Goal: Task Accomplishment & Management: Use online tool/utility

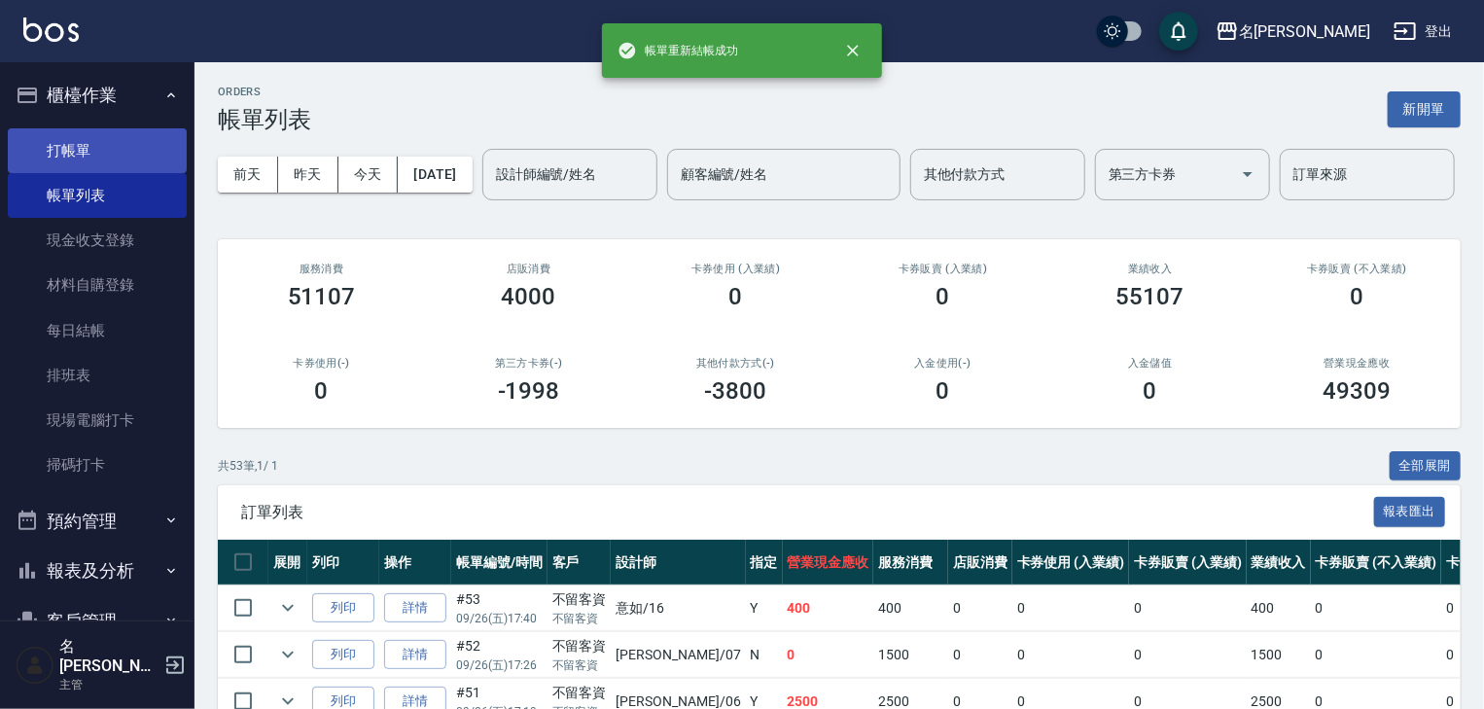
click at [136, 156] on link "打帳單" at bounding box center [97, 150] width 179 height 45
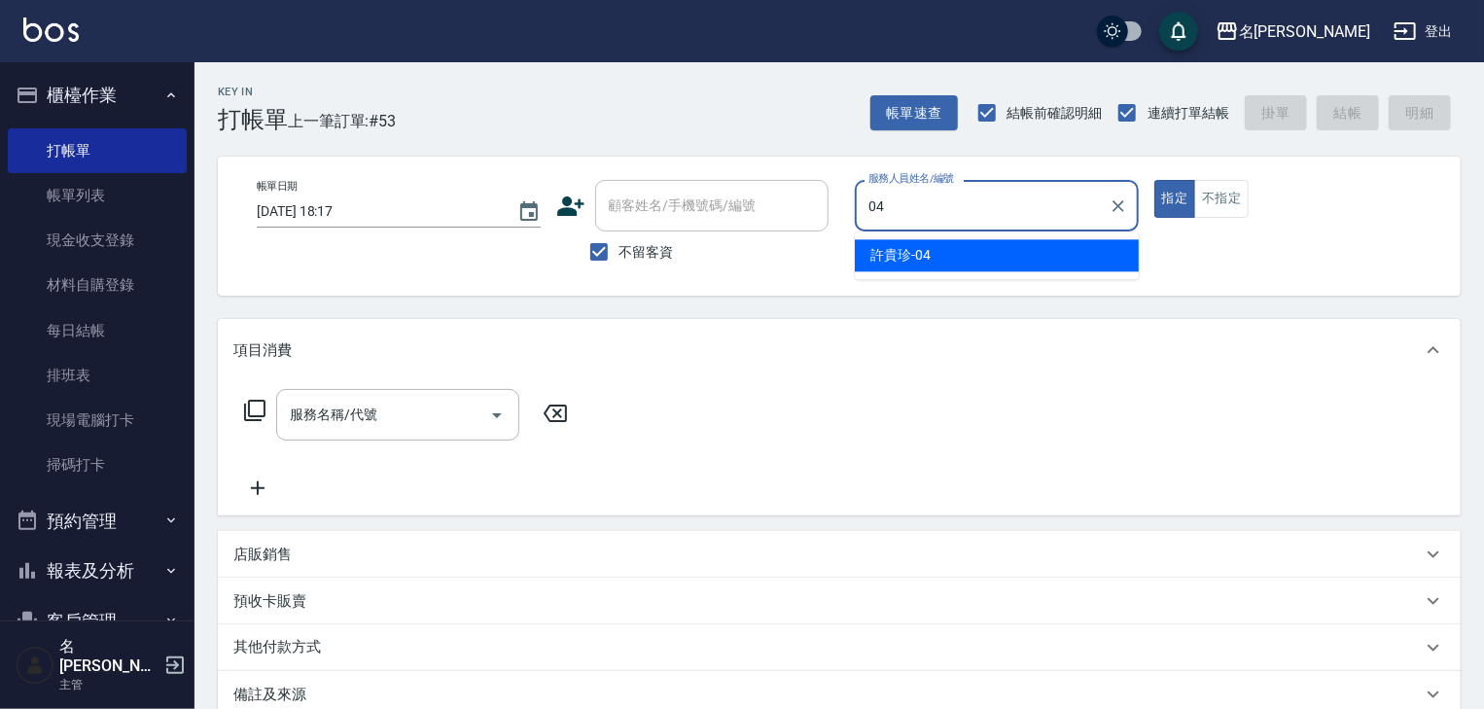
type input "[PERSON_NAME]-04"
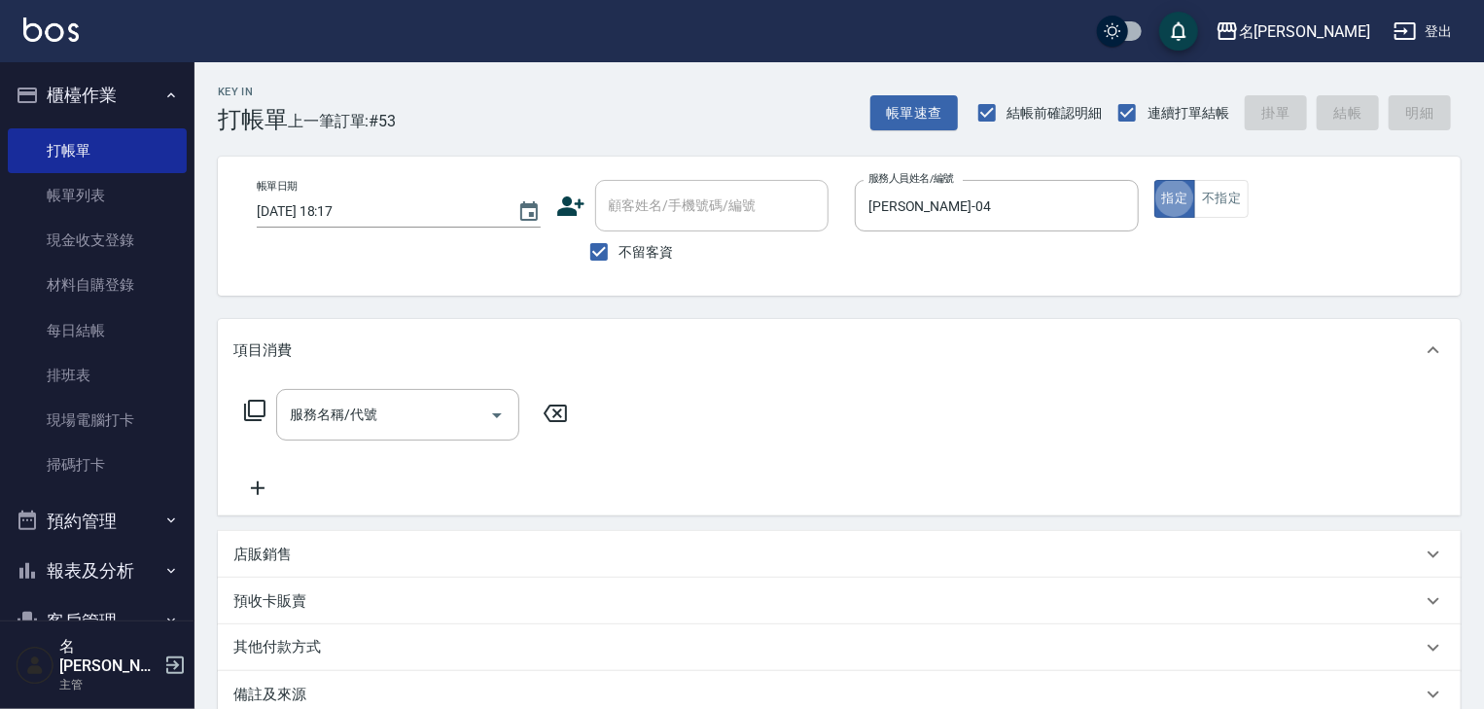
type button "true"
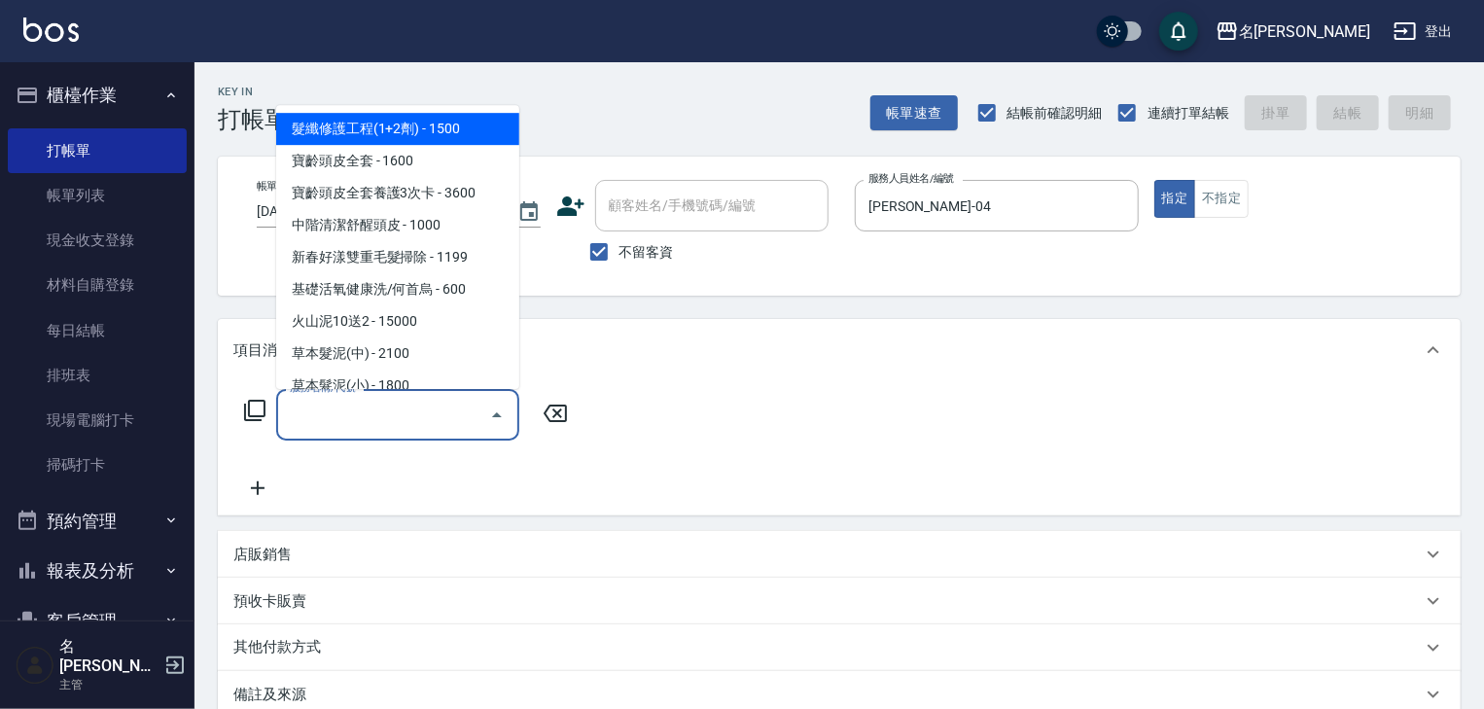
click at [358, 423] on input "服務名稱/代號" at bounding box center [383, 415] width 196 height 34
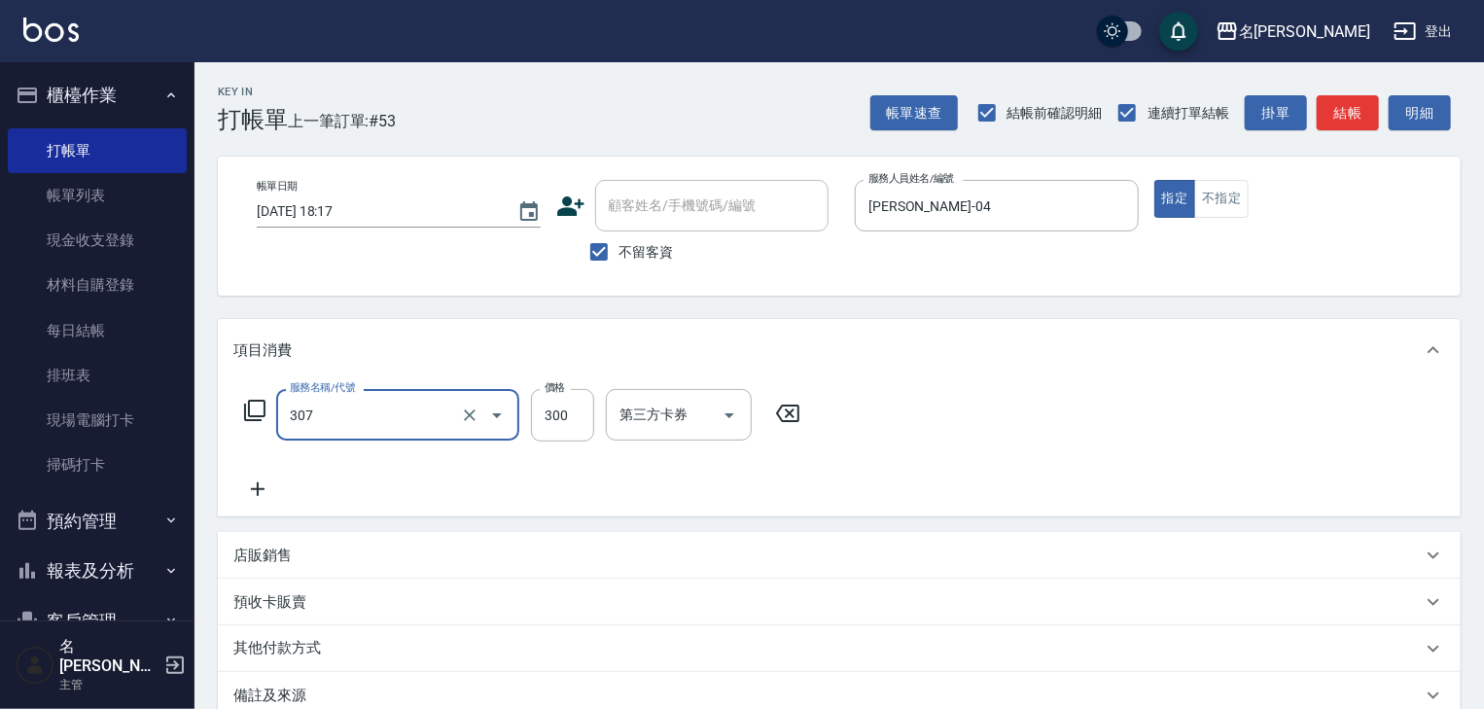
type input "剪髮(307)"
type input "450"
click at [1348, 108] on button "結帳" at bounding box center [1348, 113] width 62 height 36
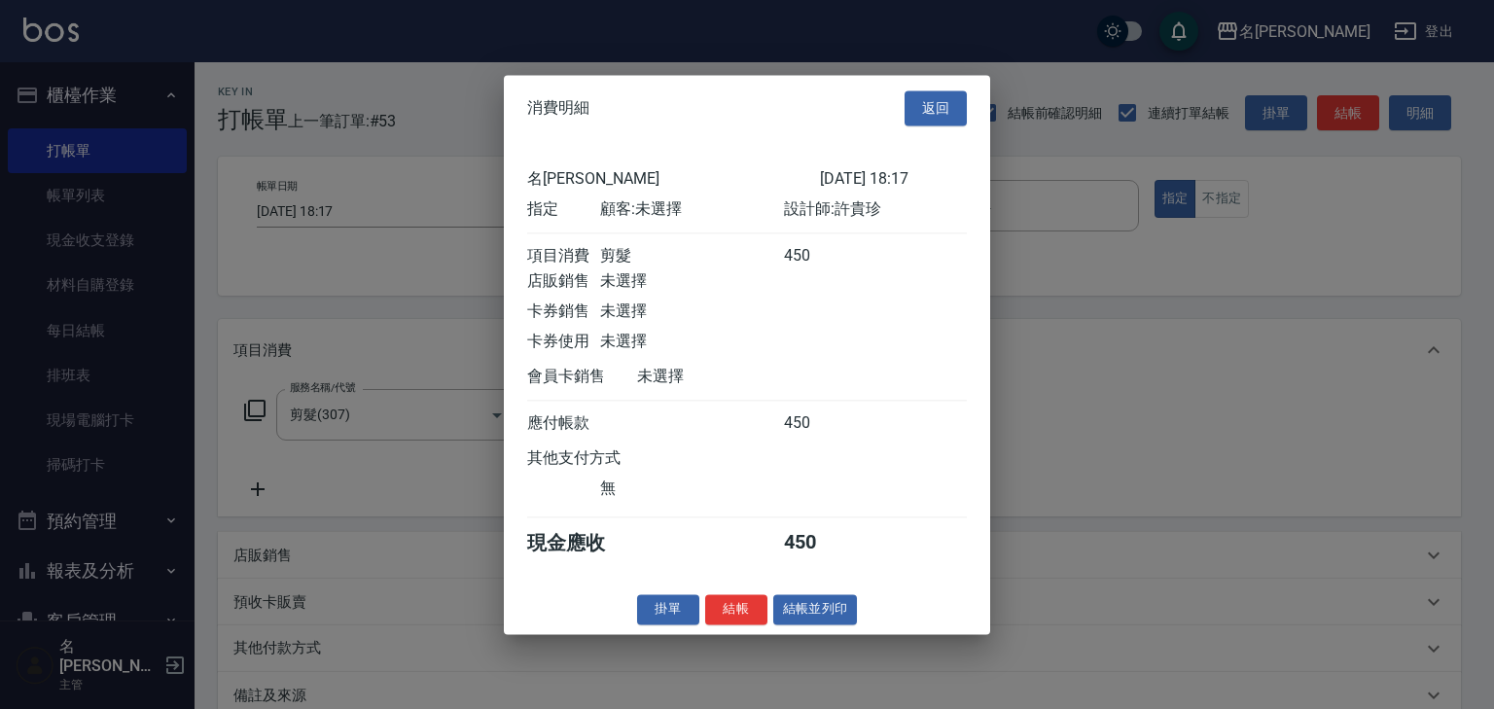
click at [796, 624] on button "結帳並列印" at bounding box center [815, 609] width 85 height 30
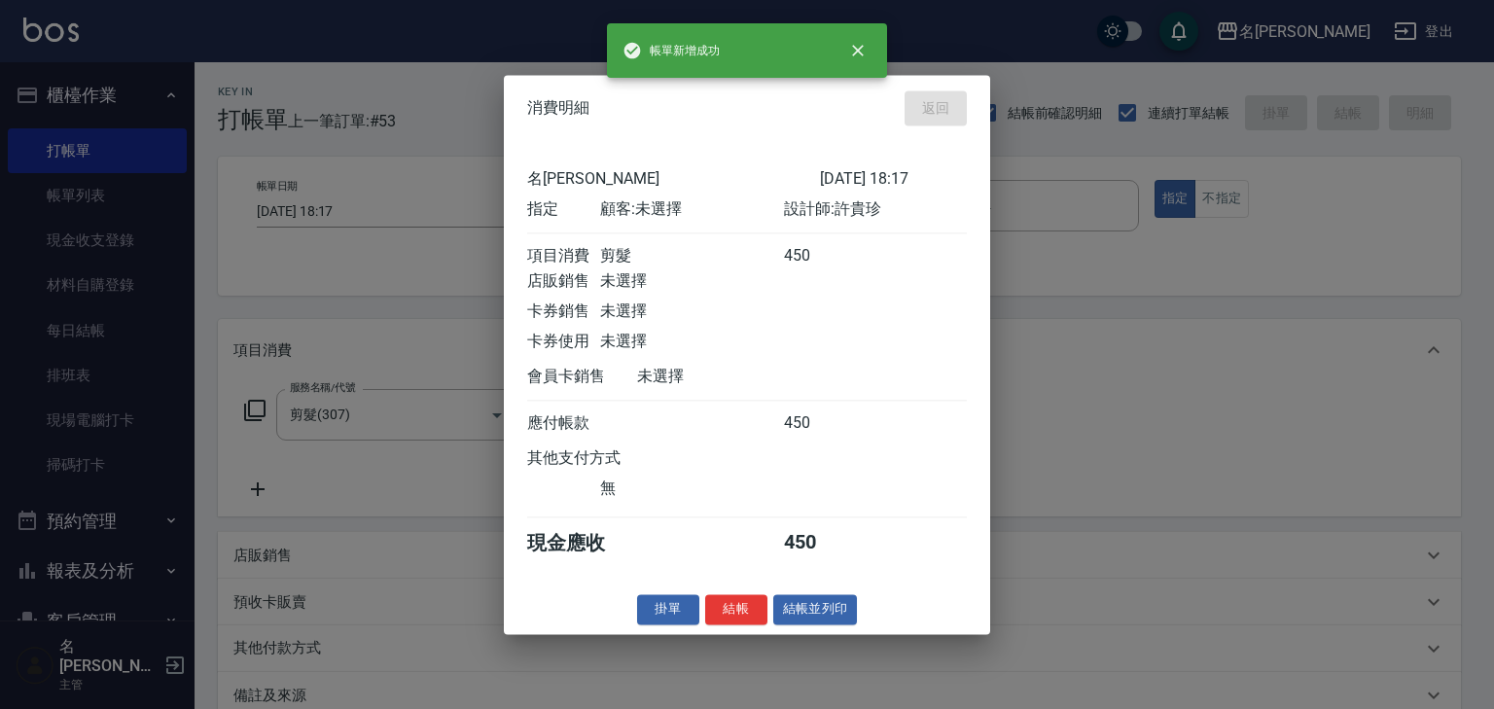
type input "[DATE] 18:18"
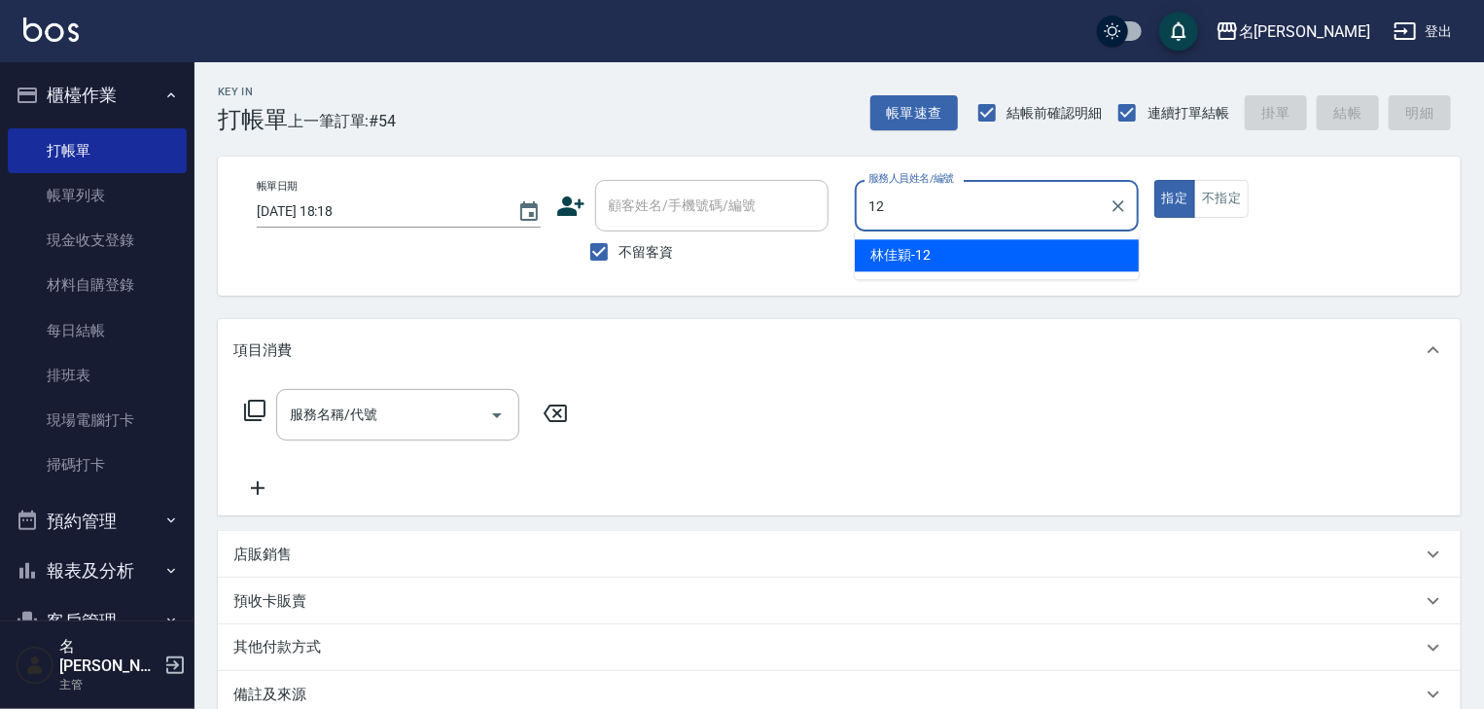
type input "[PERSON_NAME]-12"
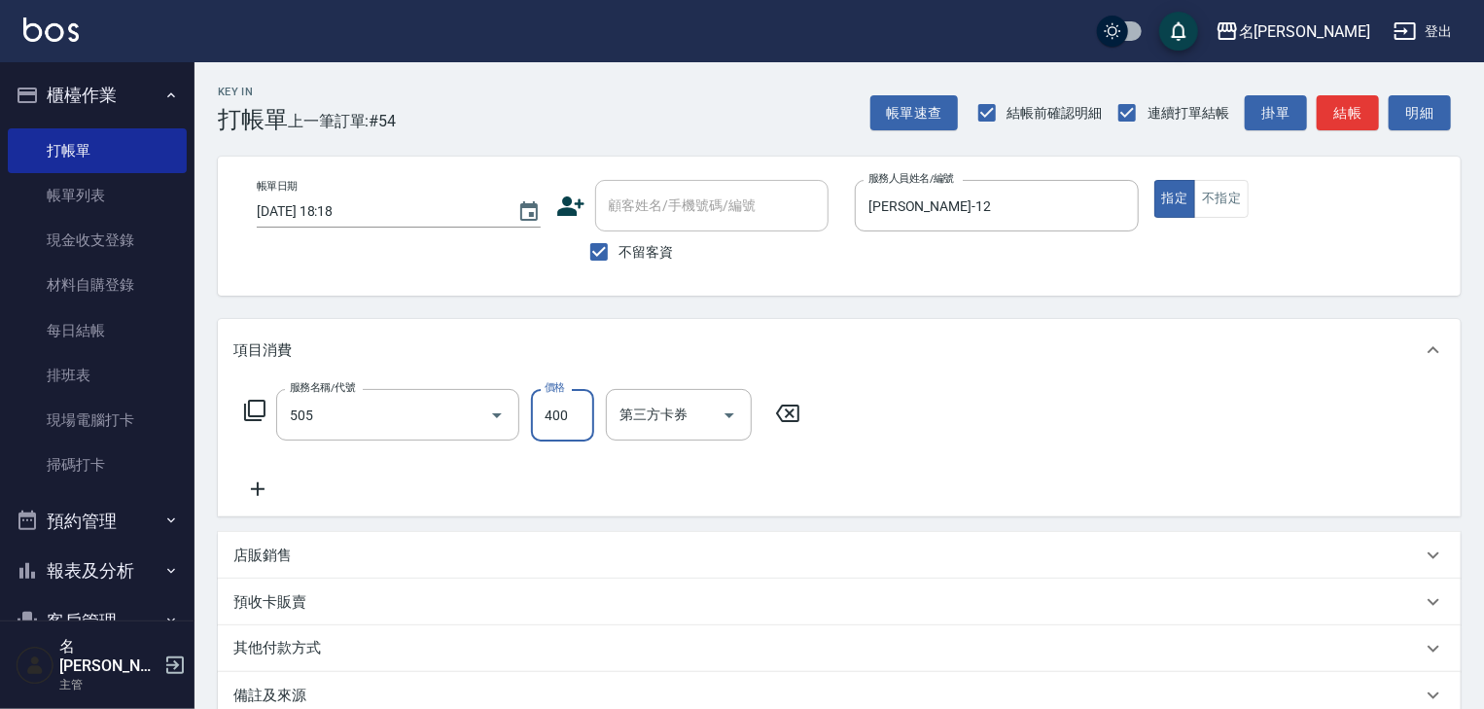
type input "洗髮(505)"
click at [1362, 122] on button "結帳" at bounding box center [1348, 113] width 62 height 36
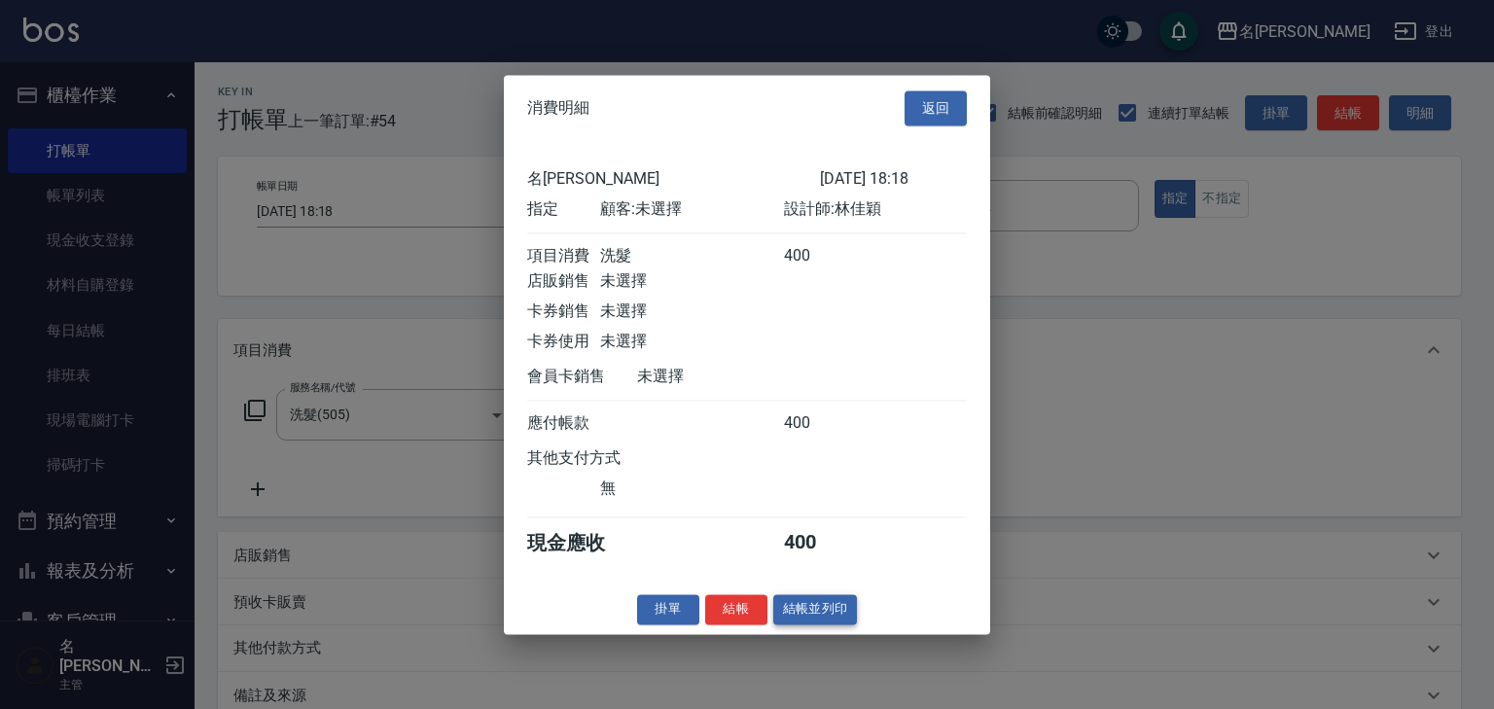
click at [833, 622] on button "結帳並列印" at bounding box center [815, 609] width 85 height 30
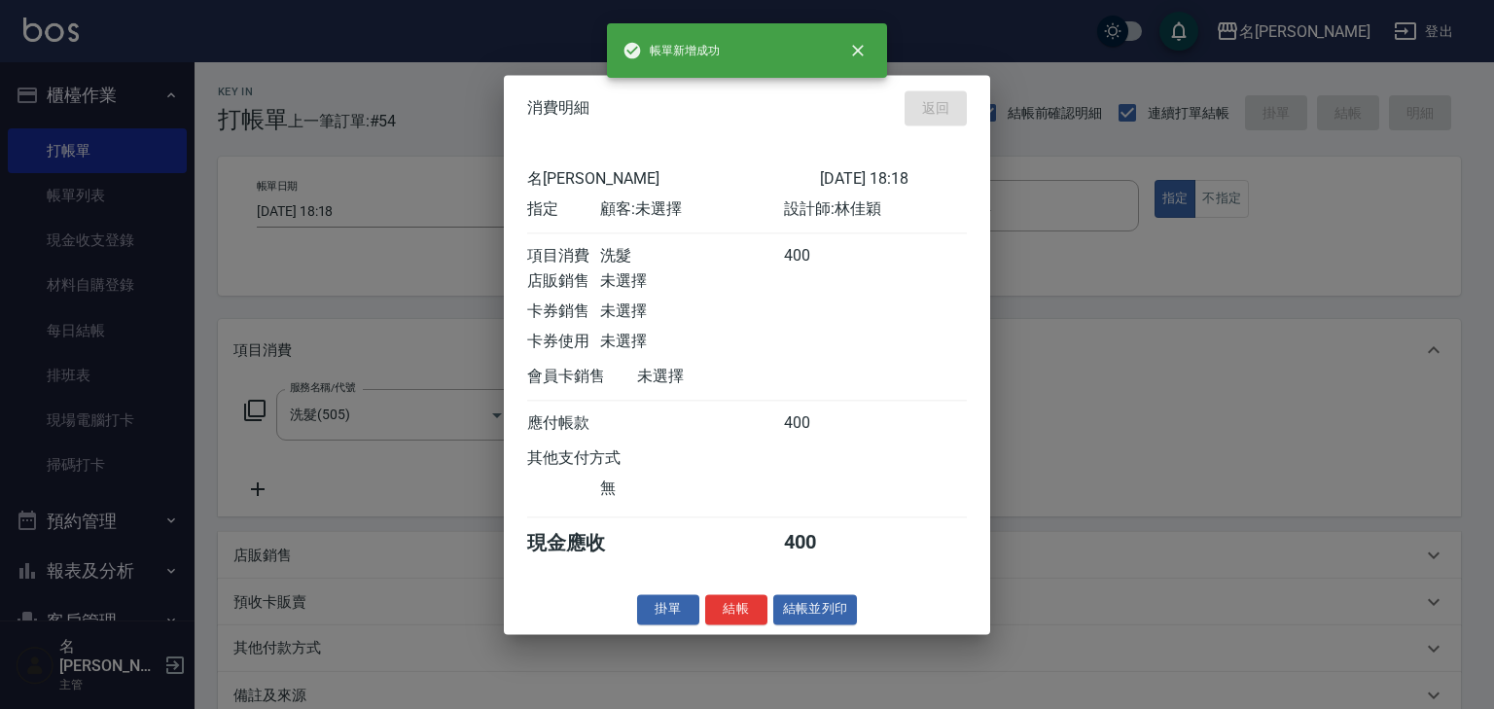
type input "[DATE] 18:34"
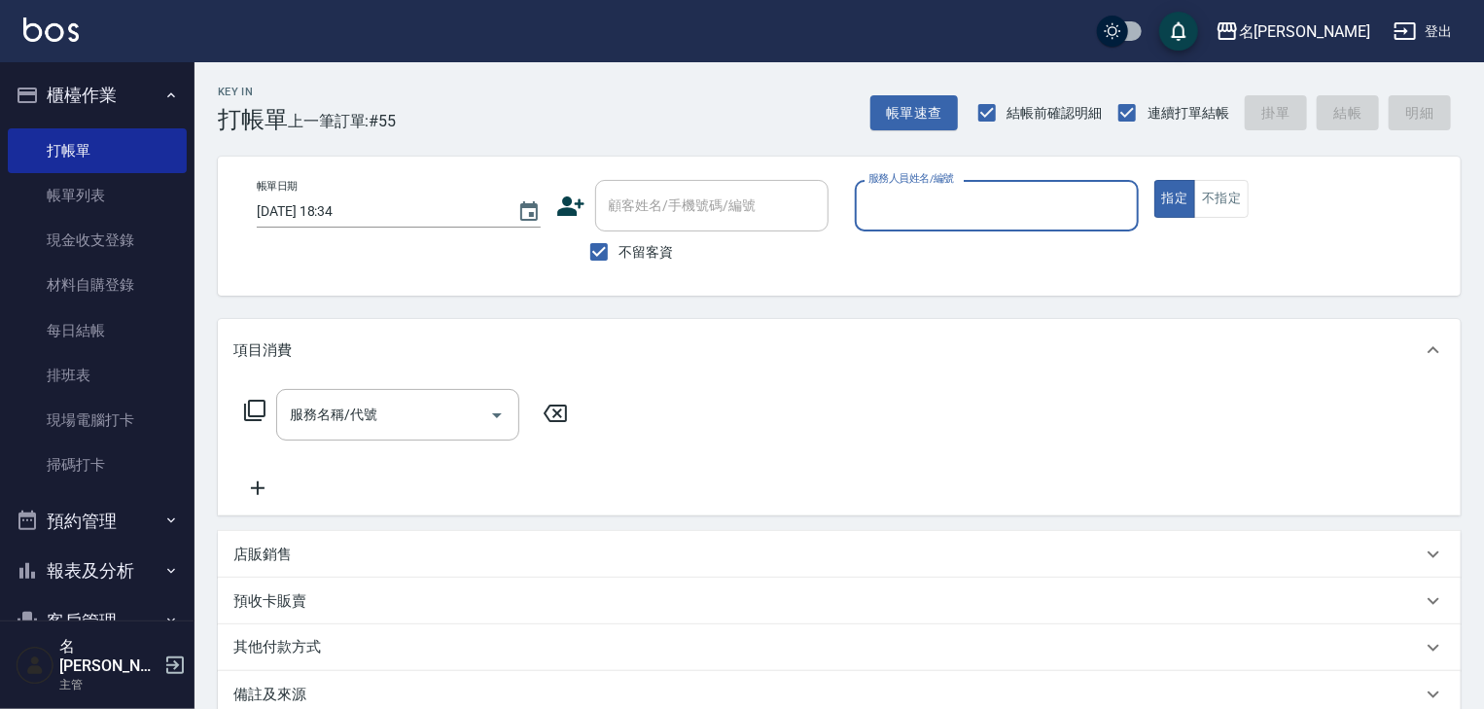
scroll to position [181, 0]
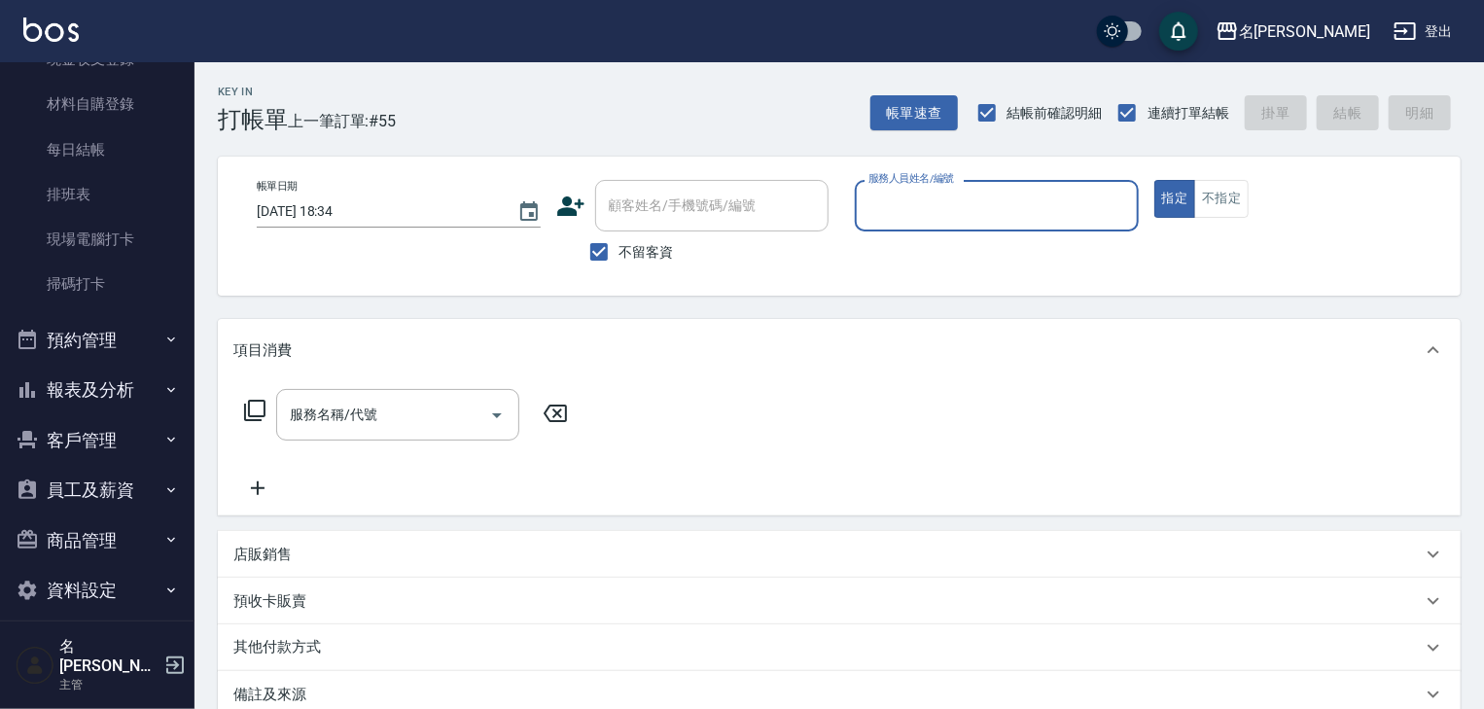
click at [109, 397] on button "報表及分析" at bounding box center [97, 390] width 179 height 51
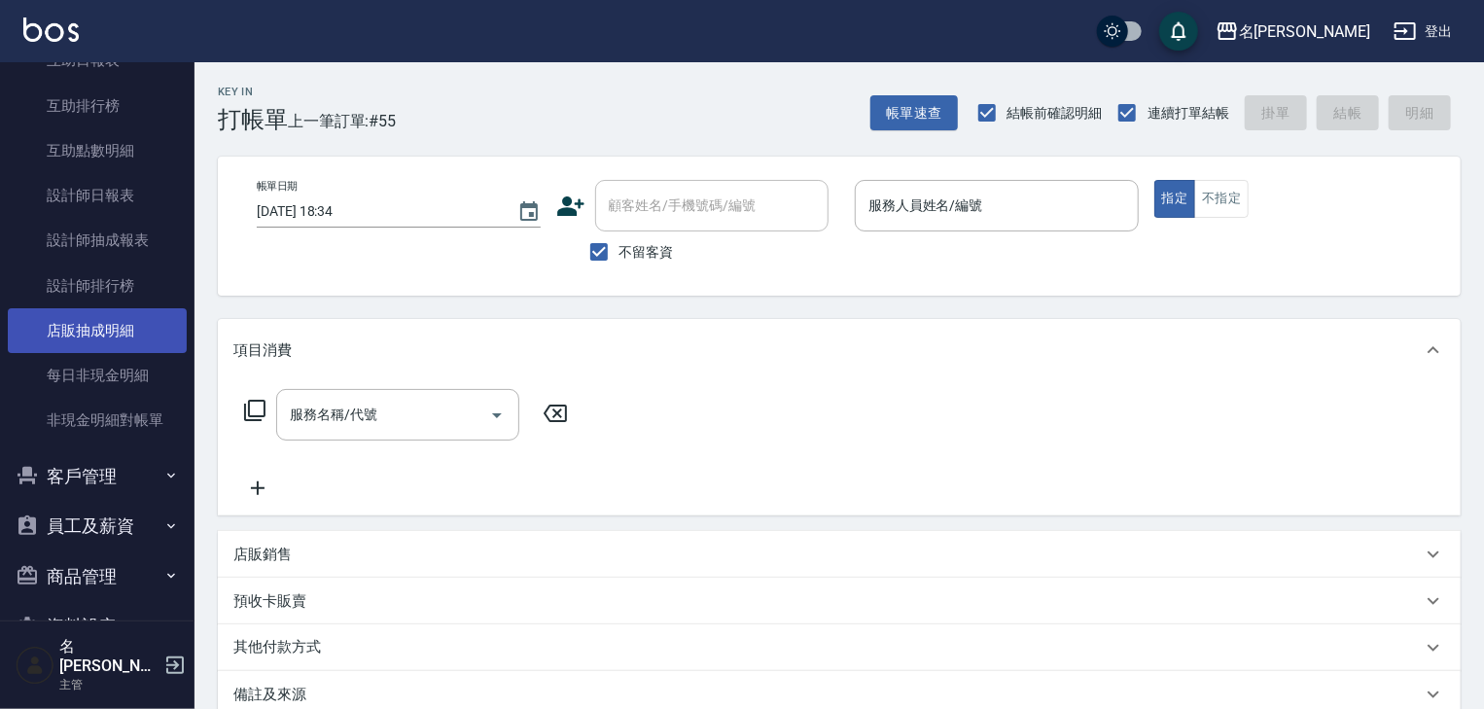
scroll to position [389, 0]
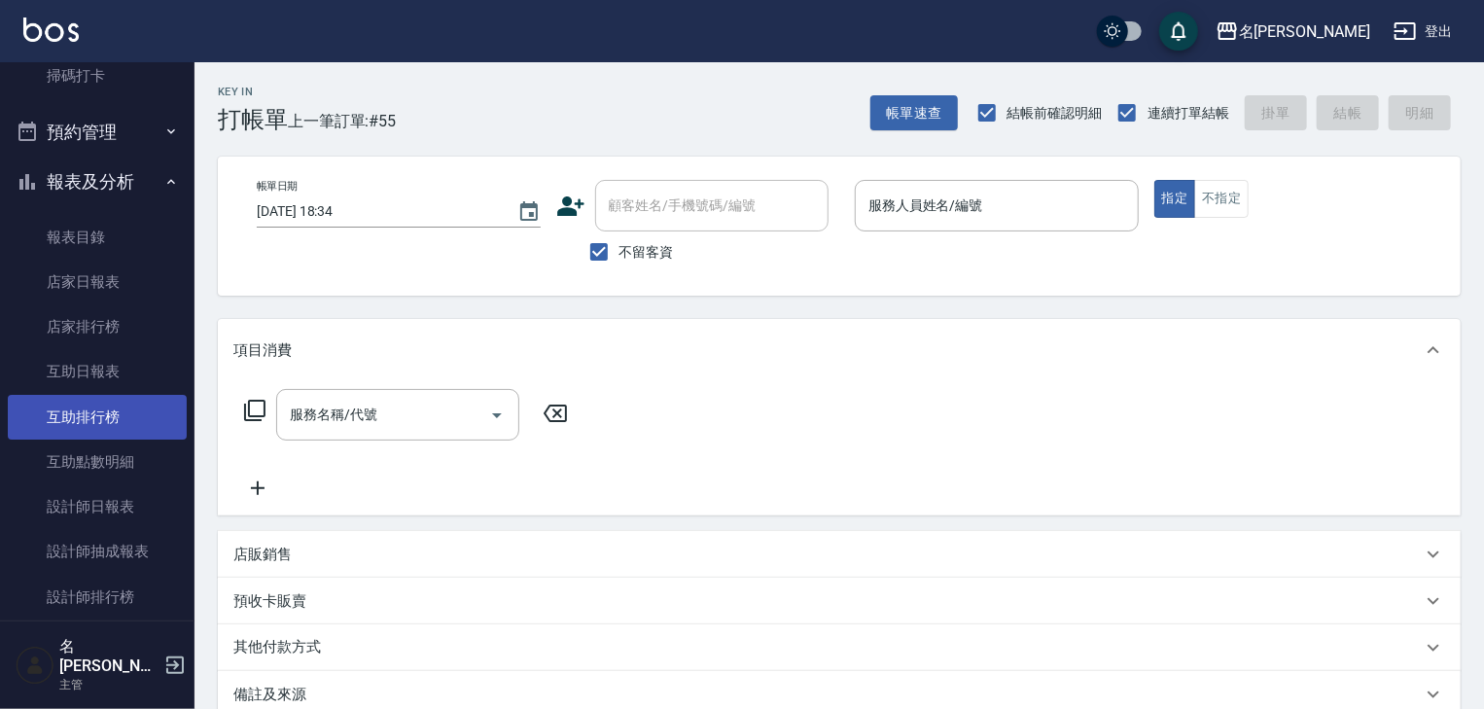
click at [128, 415] on link "互助排行榜" at bounding box center [97, 417] width 179 height 45
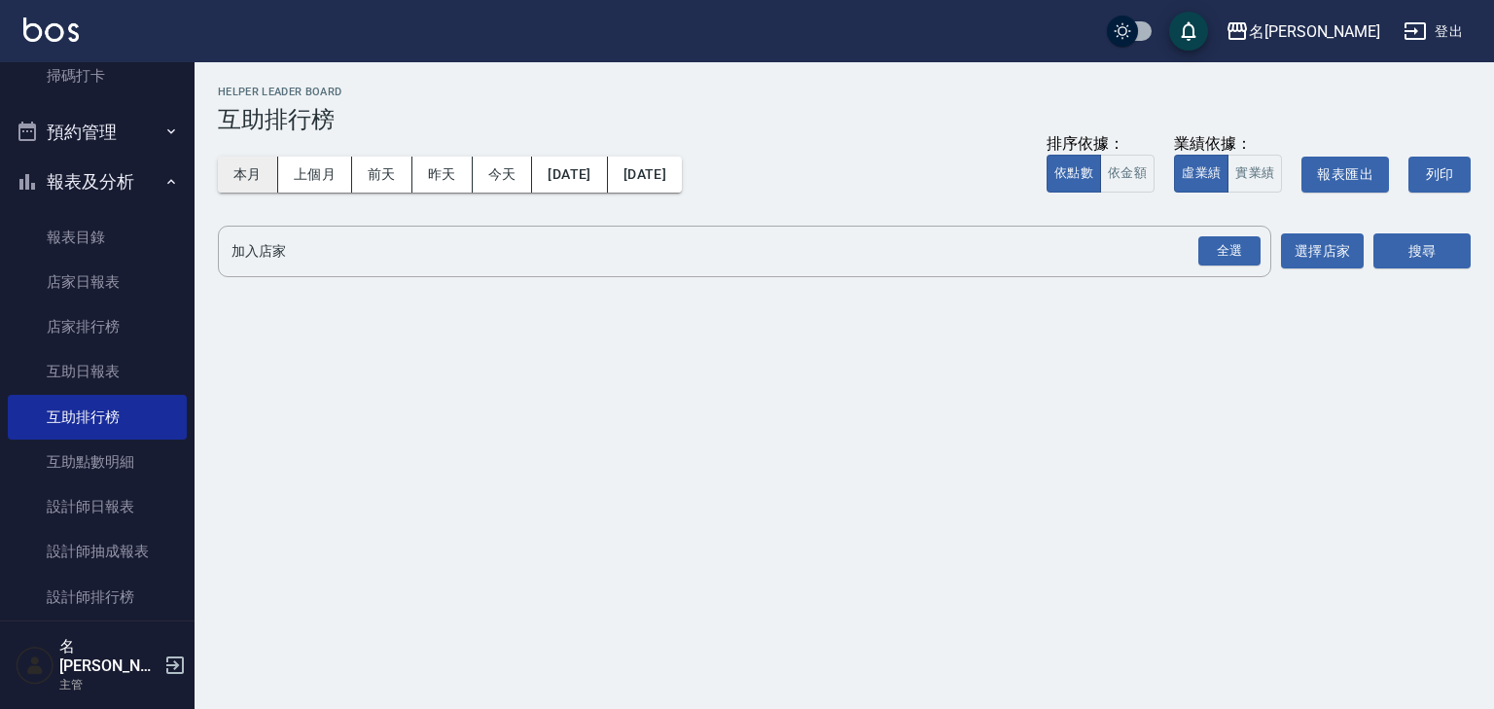
click at [257, 179] on button "本月" at bounding box center [248, 175] width 60 height 36
click at [1253, 169] on button "實業績" at bounding box center [1254, 174] width 54 height 38
drag, startPoint x: 1220, startPoint y: 243, endPoint x: 1237, endPoint y: 240, distance: 17.7
click at [1220, 244] on div "全選" at bounding box center [1229, 251] width 62 height 30
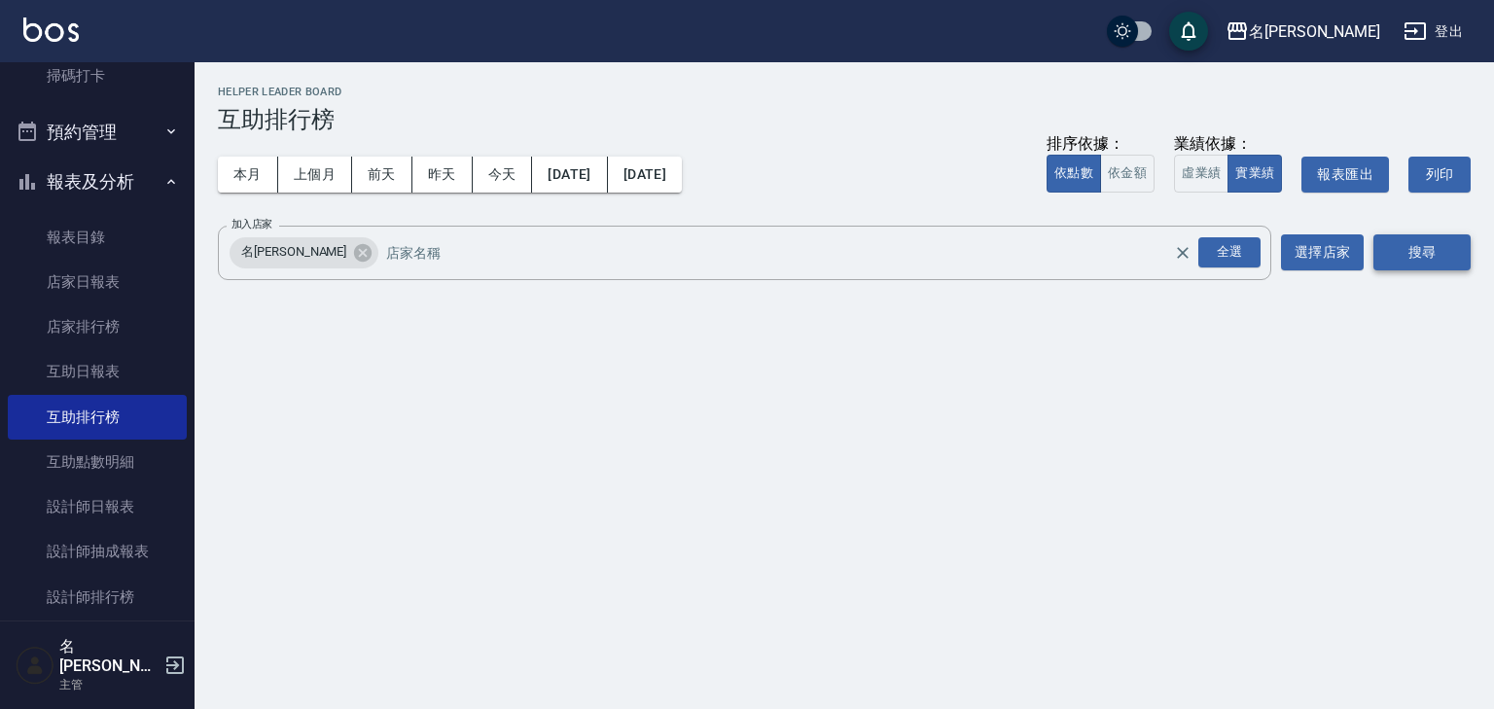
click at [1382, 268] on button "搜尋" at bounding box center [1421, 252] width 97 height 36
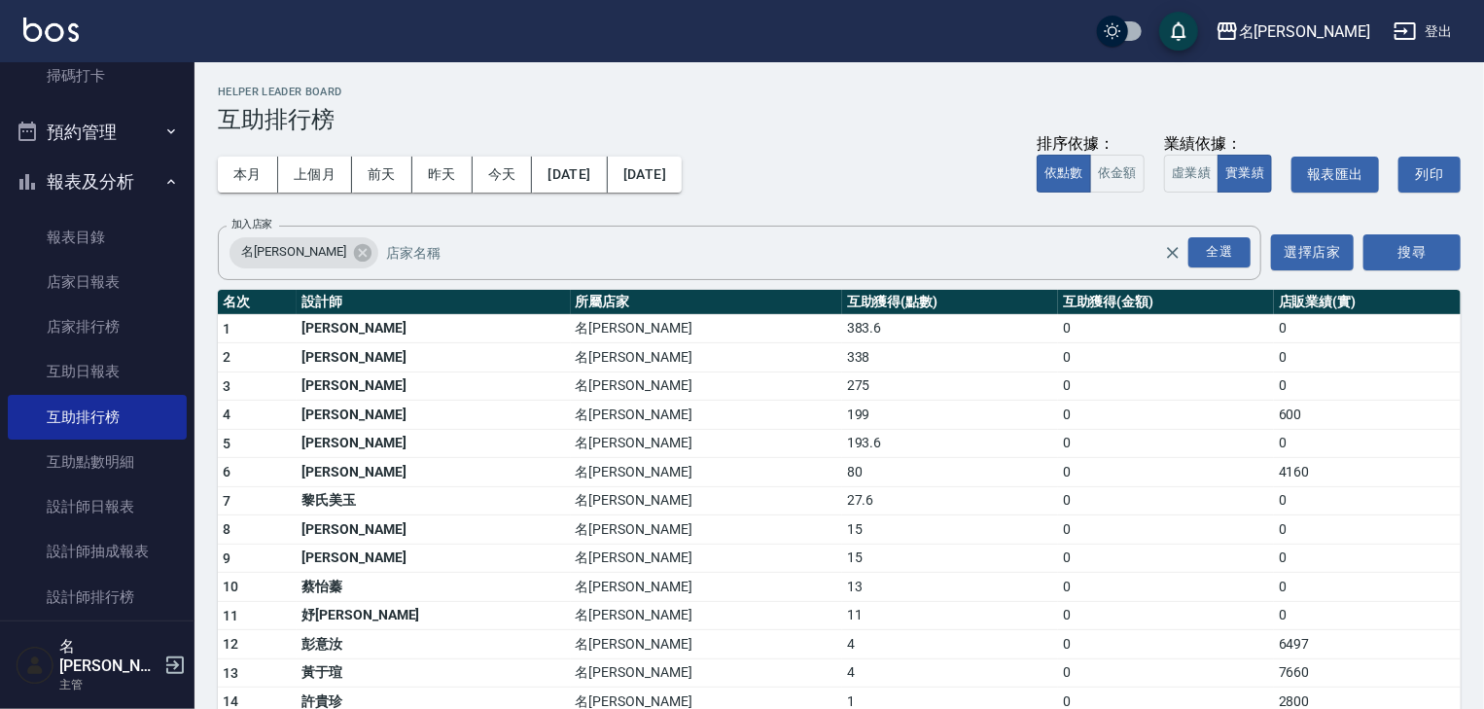
drag, startPoint x: 90, startPoint y: 23, endPoint x: 80, endPoint y: 29, distance: 12.2
click at [82, 28] on div "名[PERSON_NAME]出" at bounding box center [742, 31] width 1484 height 62
click at [80, 29] on div "名[PERSON_NAME]出" at bounding box center [742, 31] width 1484 height 62
click at [73, 33] on img at bounding box center [50, 30] width 55 height 24
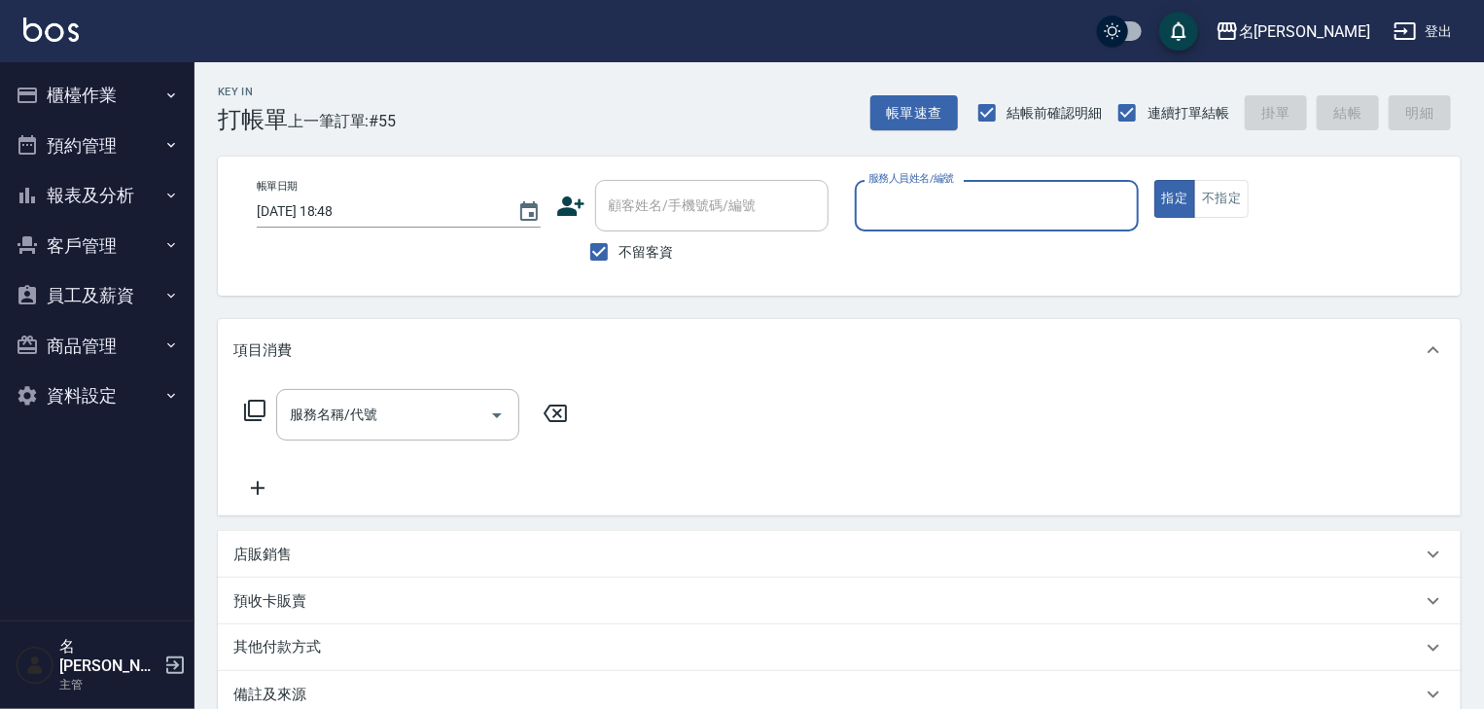
click at [1079, 195] on input "服務人員姓名/編號" at bounding box center [997, 206] width 266 height 34
type input "賴妤韓-Q"
type button "true"
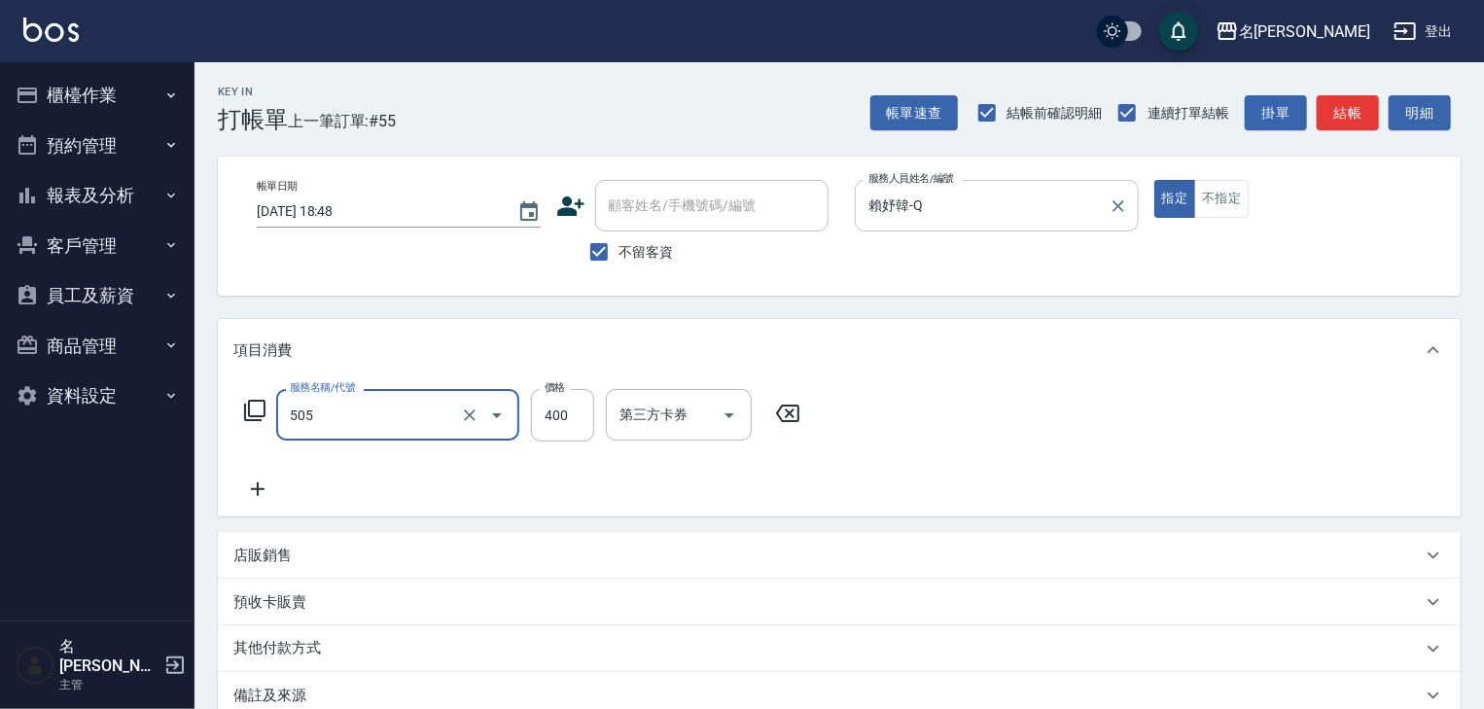
type input "洗髮(505)"
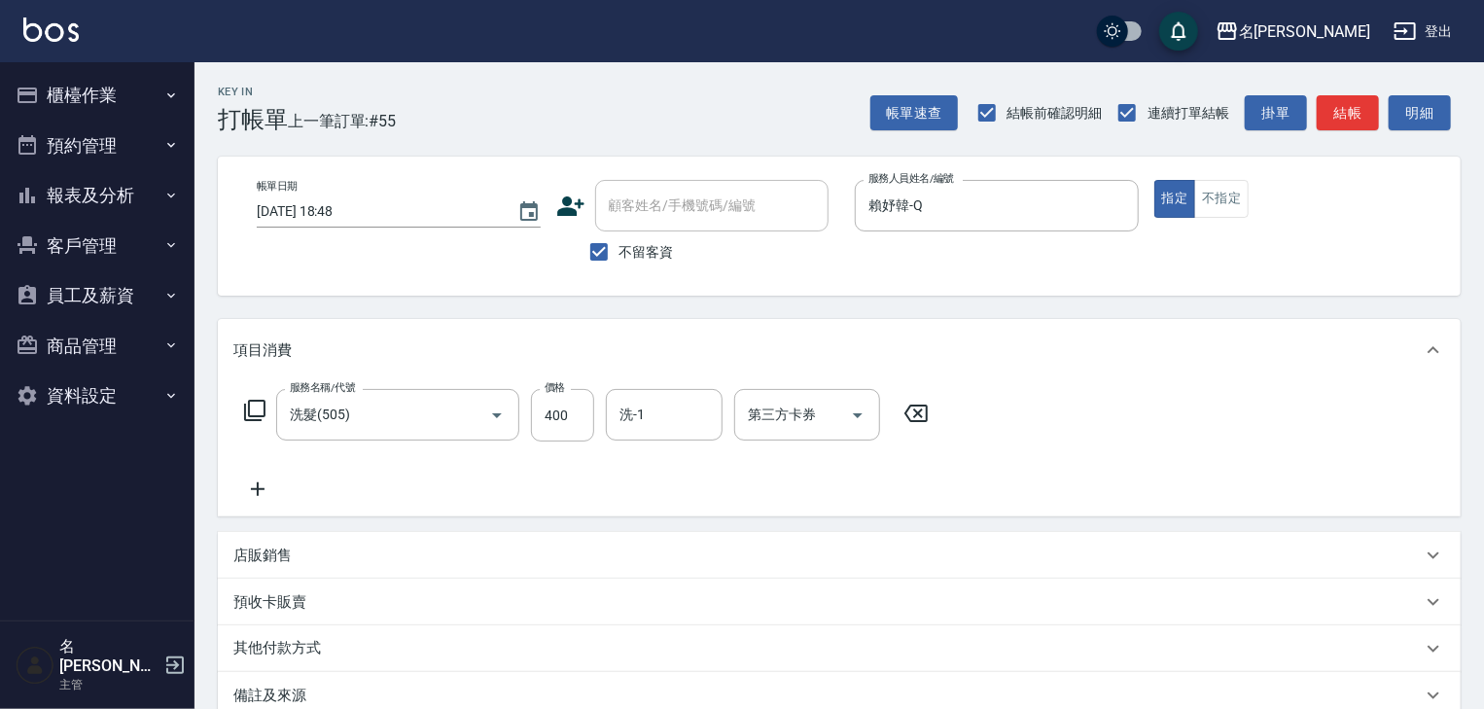
click at [1341, 135] on div "Key In 打帳單 上一筆訂單:#55 帳單速查 結帳前確認明細 連續打單結帳 掛單 結帳 明細 帳單日期 [DATE] 18:48 顧客姓名/手機號碼/編…" at bounding box center [840, 496] width 1290 height 868
click at [1338, 124] on button "結帳" at bounding box center [1348, 113] width 62 height 36
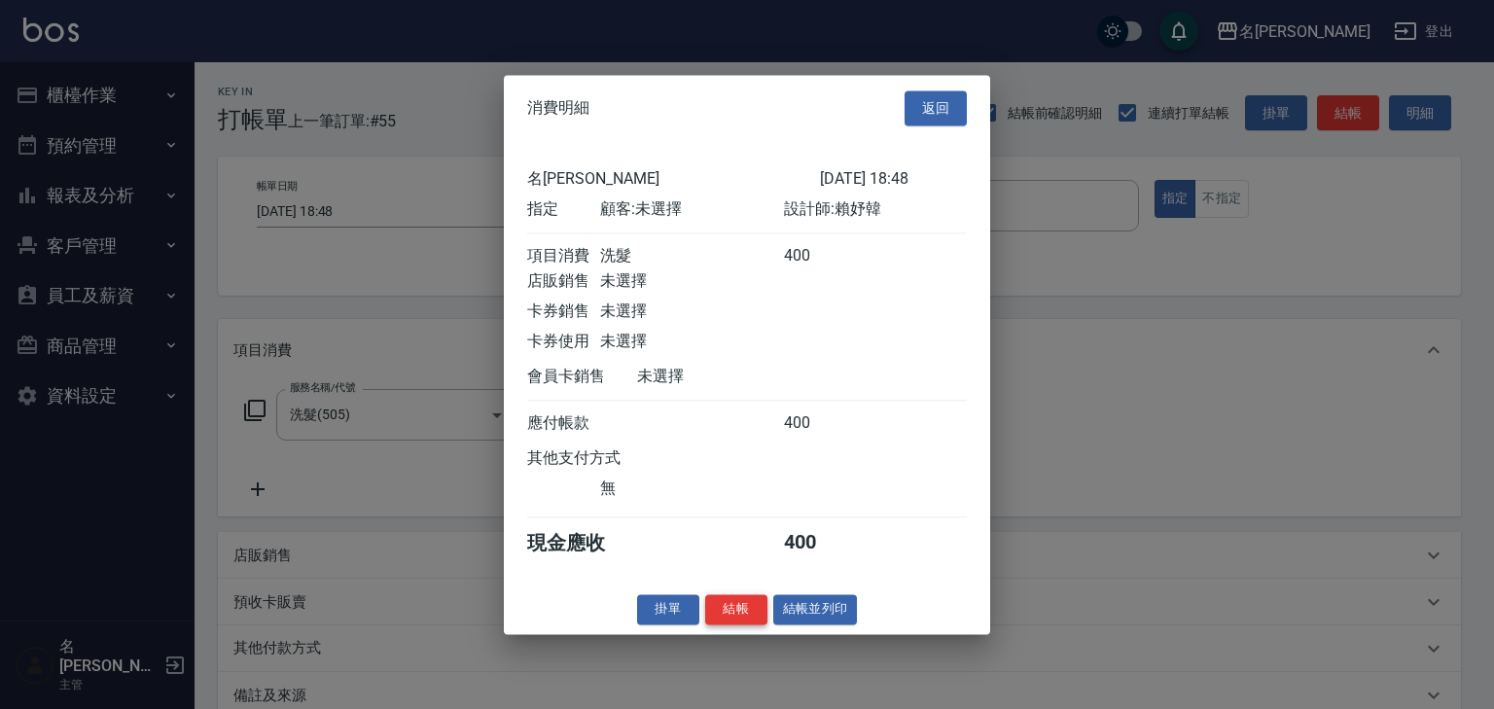
click at [736, 619] on button "結帳" at bounding box center [736, 609] width 62 height 30
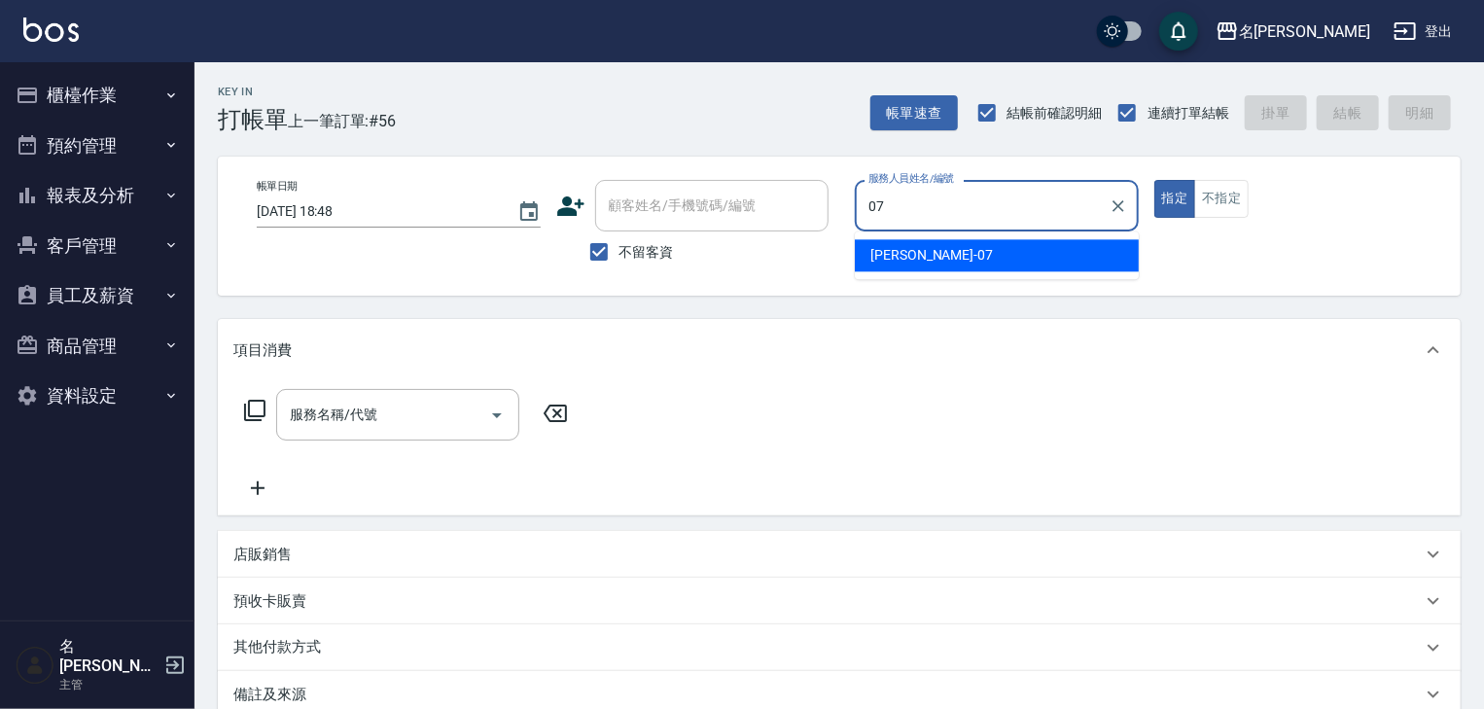
type input "[PERSON_NAME]-07"
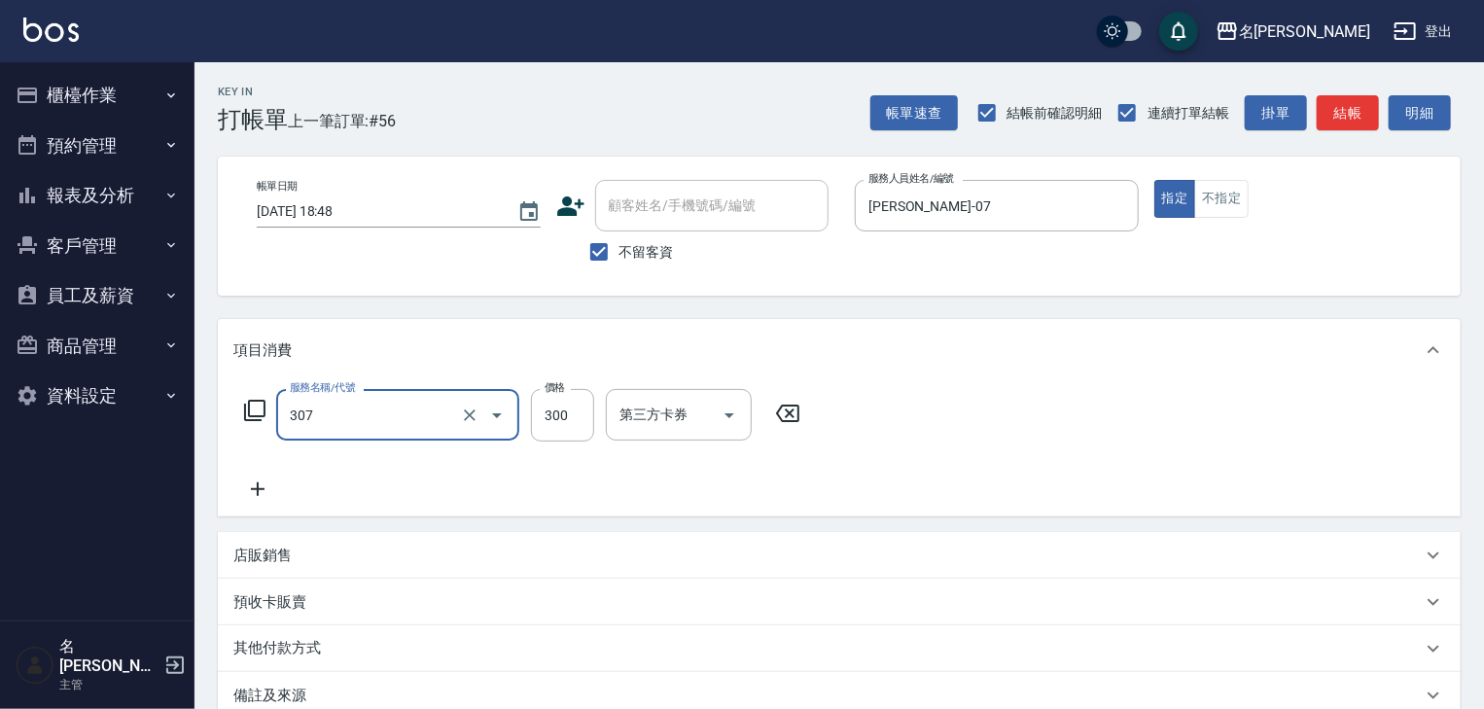
type input "剪髮(307)"
type input "100"
click at [1355, 105] on button "結帳" at bounding box center [1348, 113] width 62 height 36
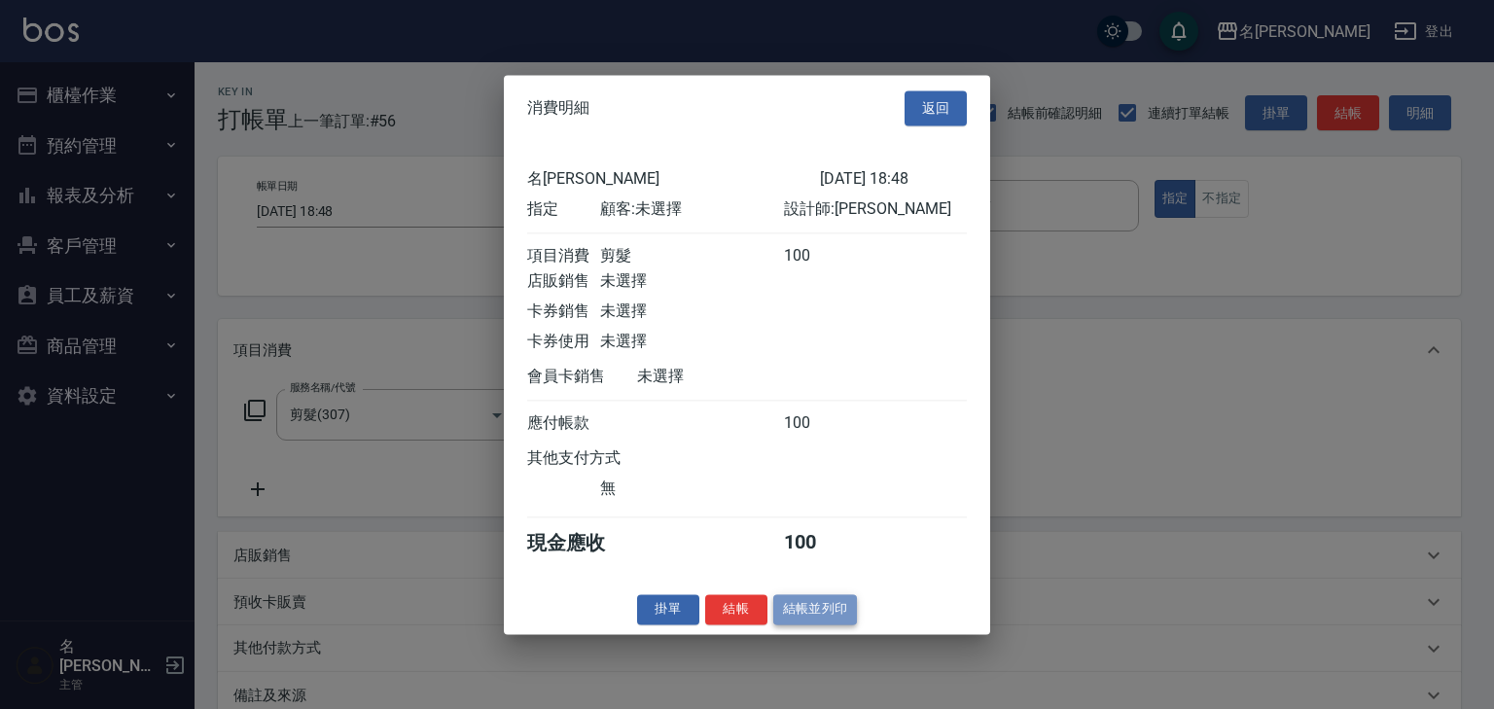
click at [833, 611] on button "結帳並列印" at bounding box center [815, 609] width 85 height 30
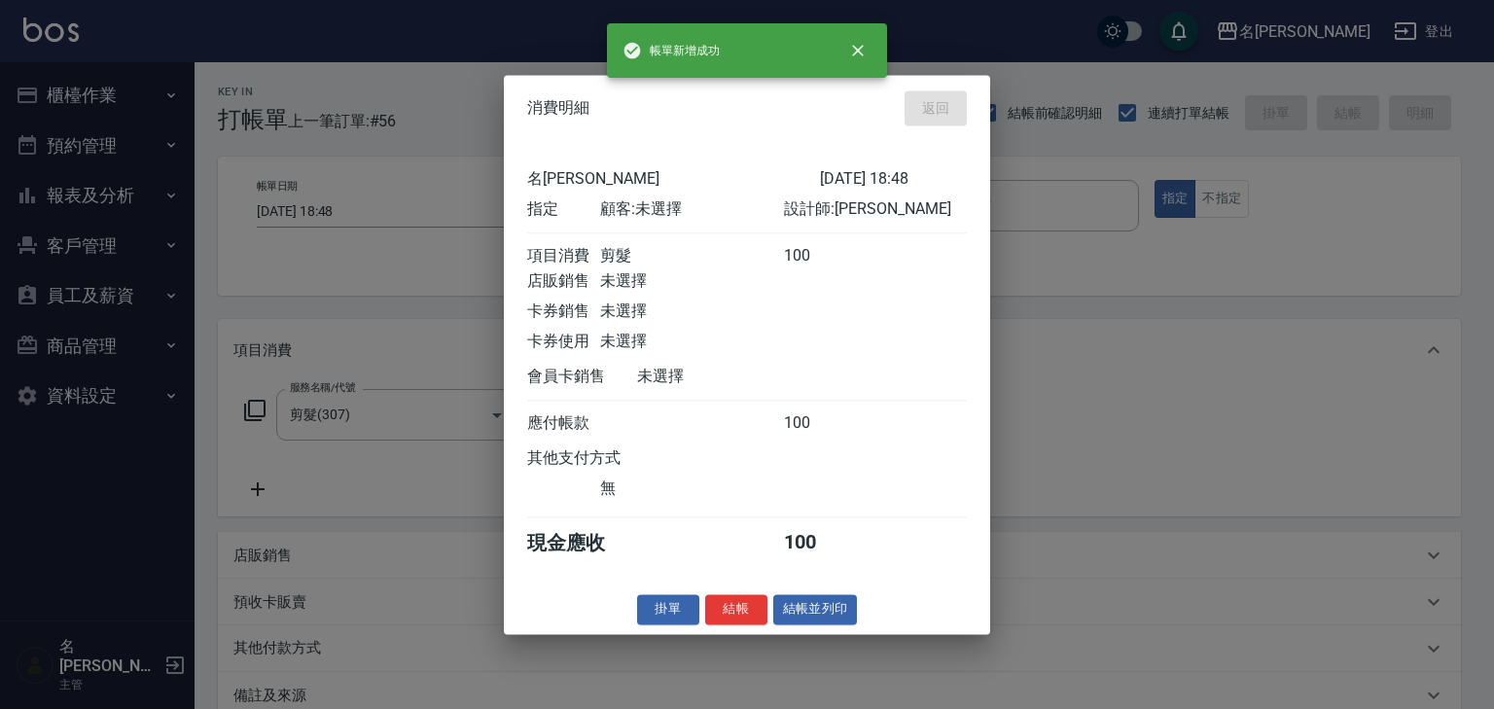
type input "[DATE] 18:54"
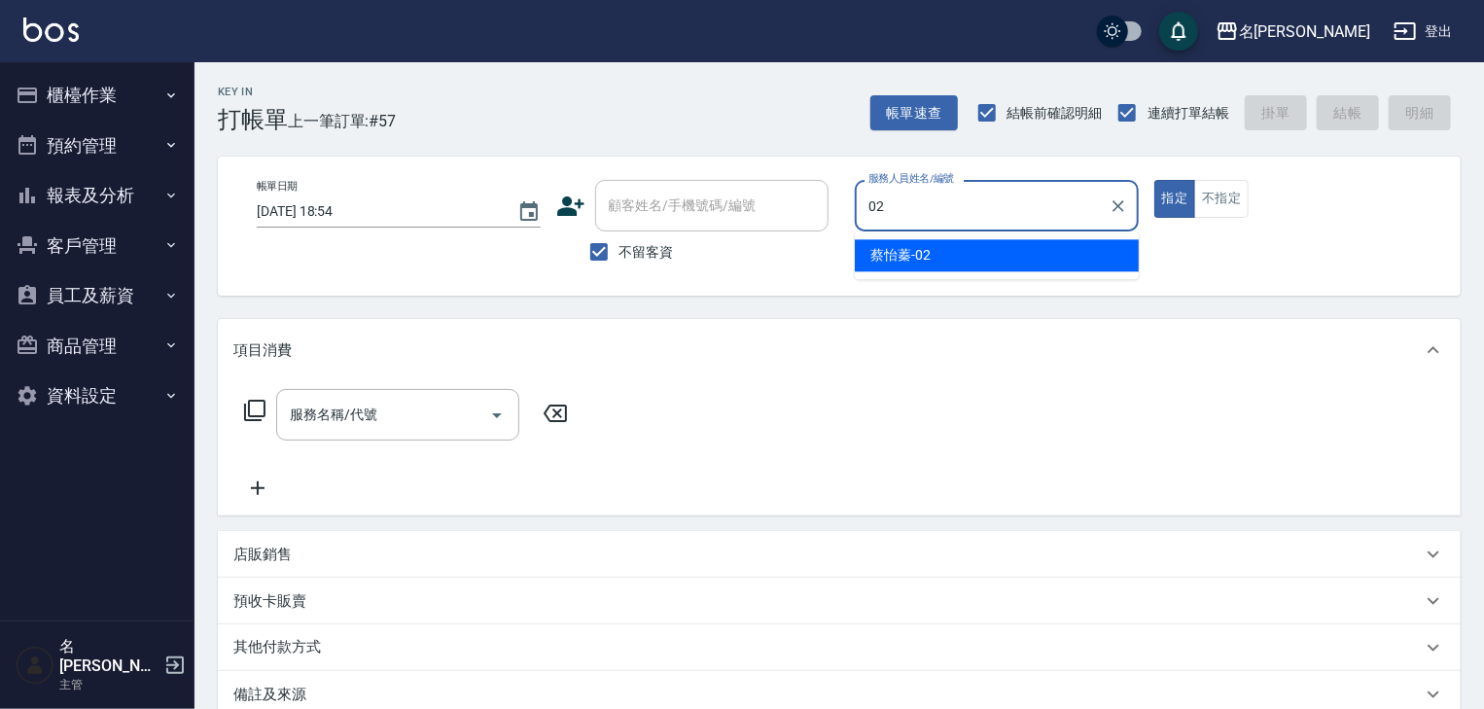
type input "[PERSON_NAME]-02"
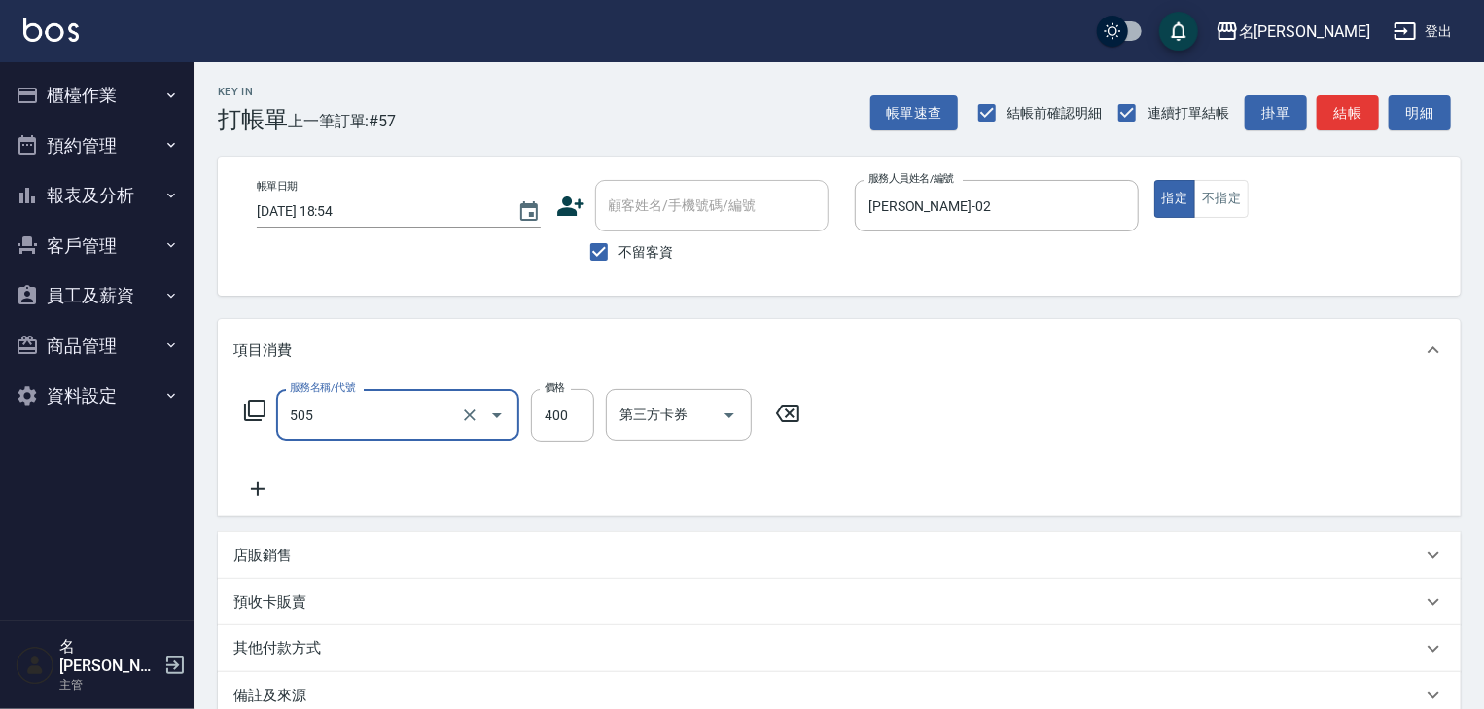
type input "洗髮(505)"
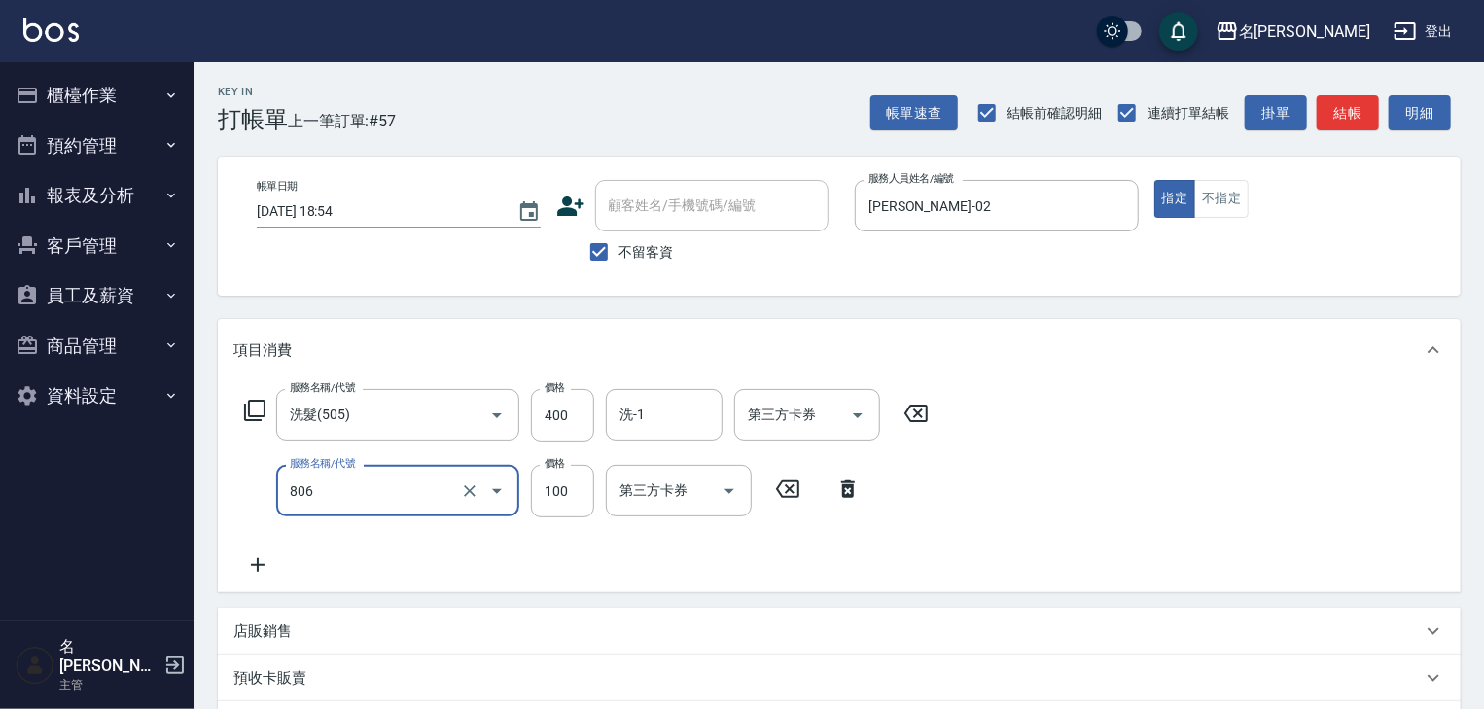
type input "電棒(806)"
click at [1346, 124] on button "結帳" at bounding box center [1348, 113] width 62 height 36
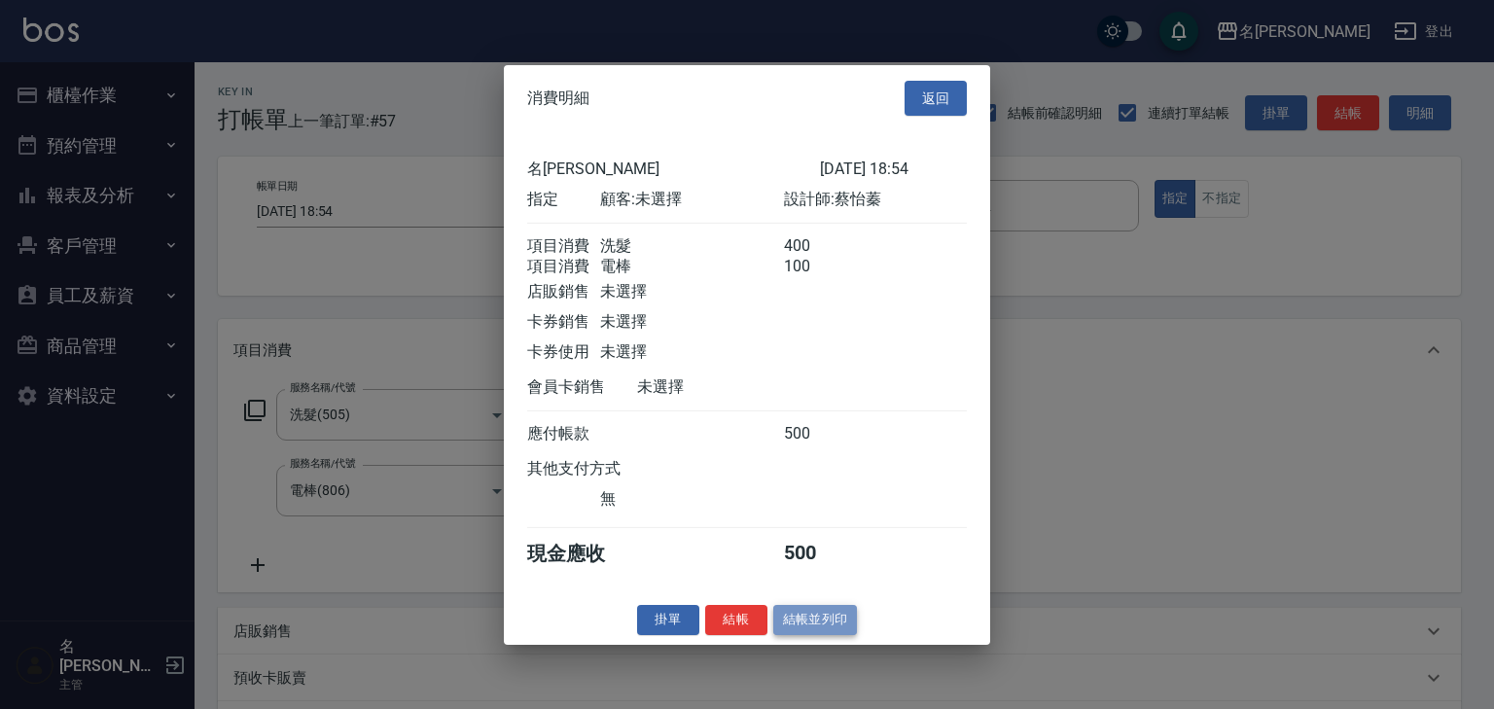
click at [820, 634] on button "結帳並列印" at bounding box center [815, 620] width 85 height 30
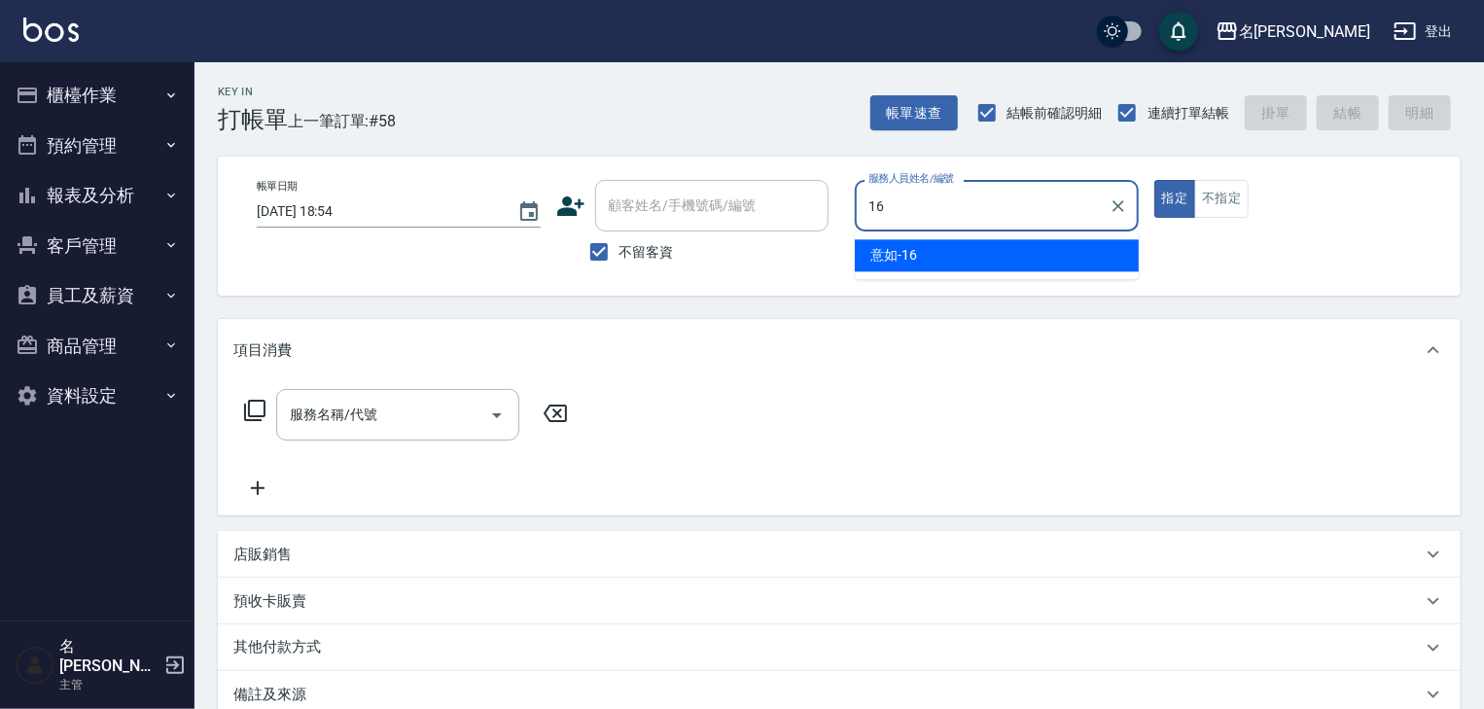
type input "意如-16"
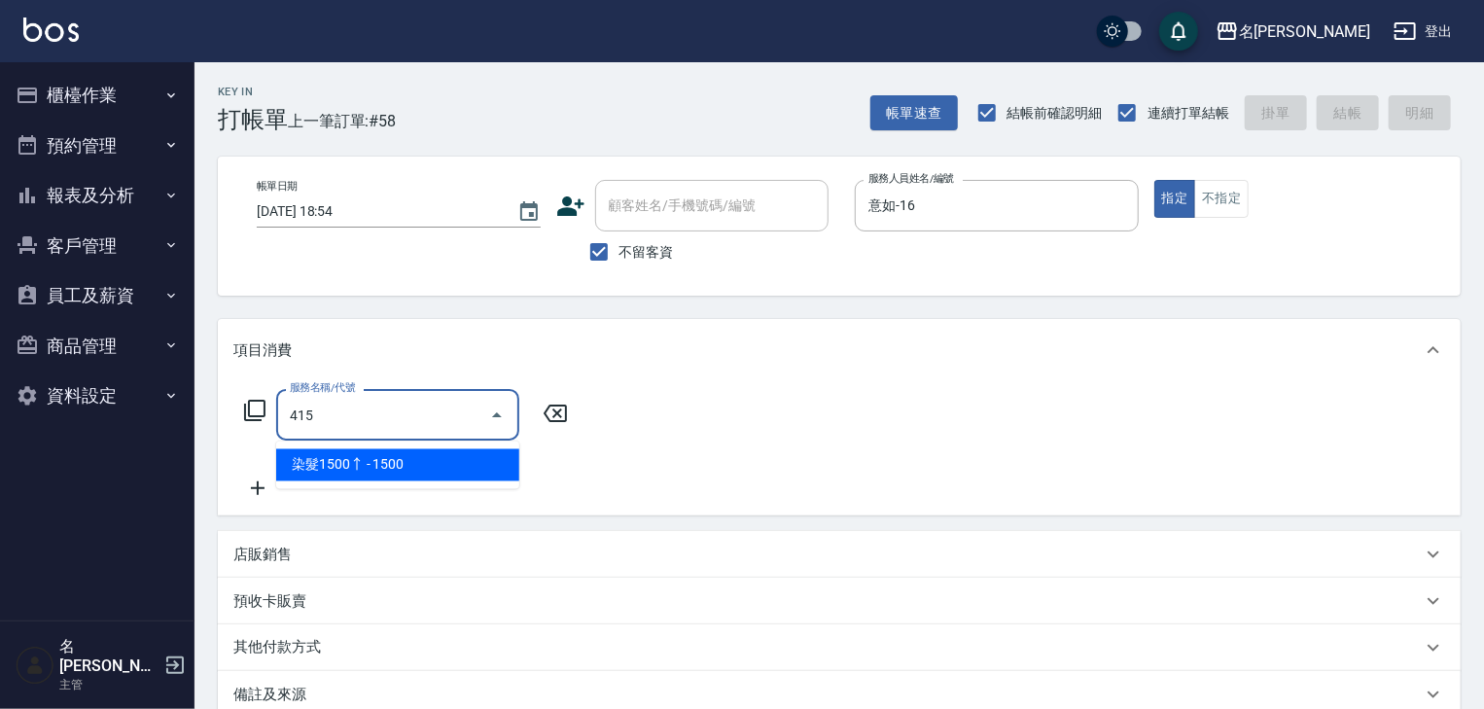
type input "染髮1500↑(415)"
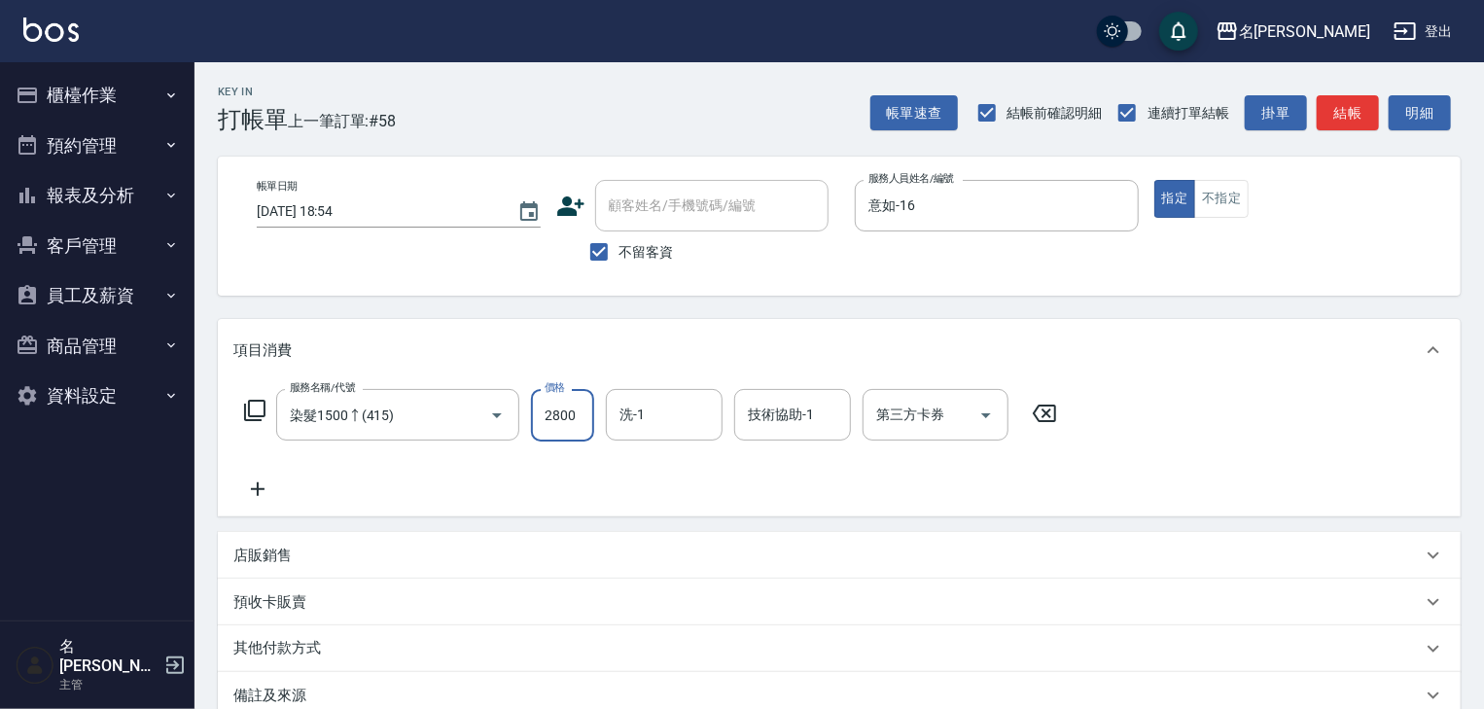
type input "2800"
type input "方羿筑-26"
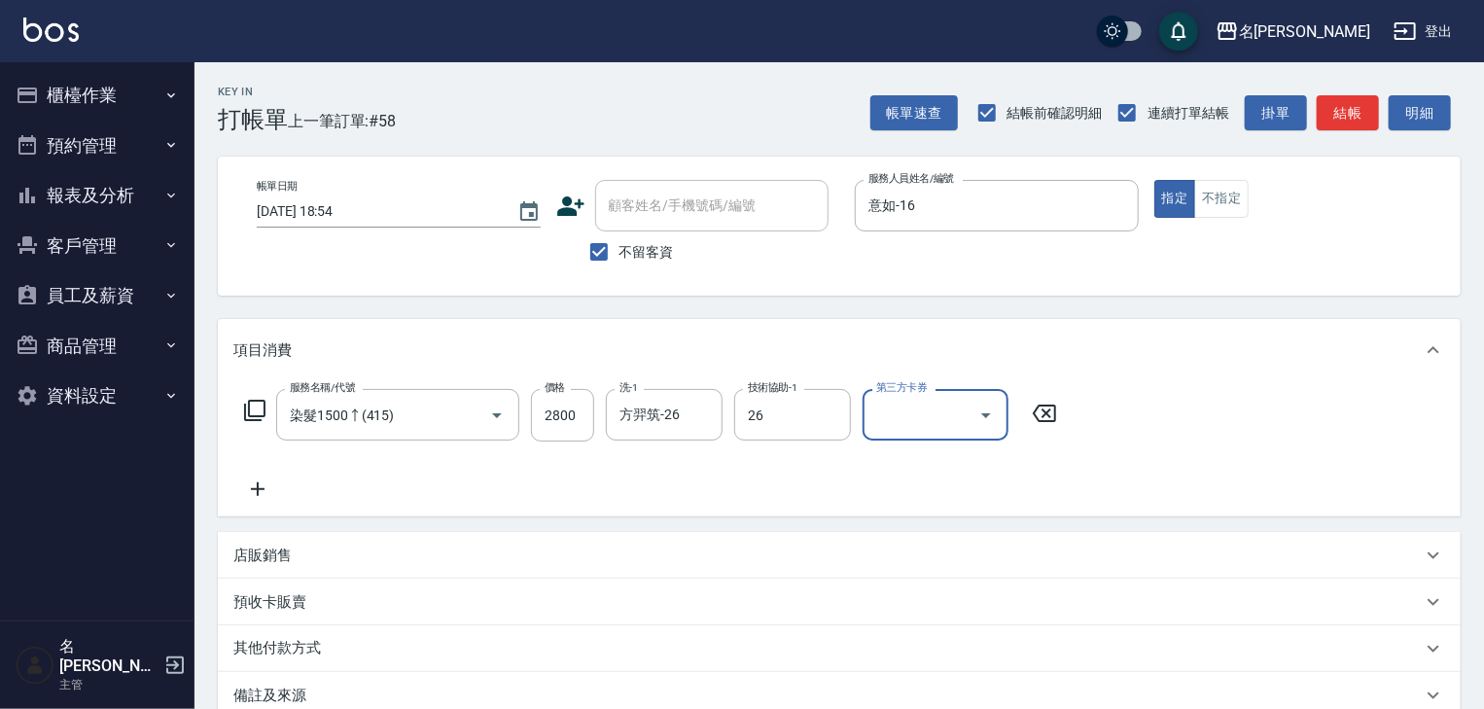
type input "方羿筑-26"
click at [1366, 109] on button "結帳" at bounding box center [1348, 113] width 62 height 36
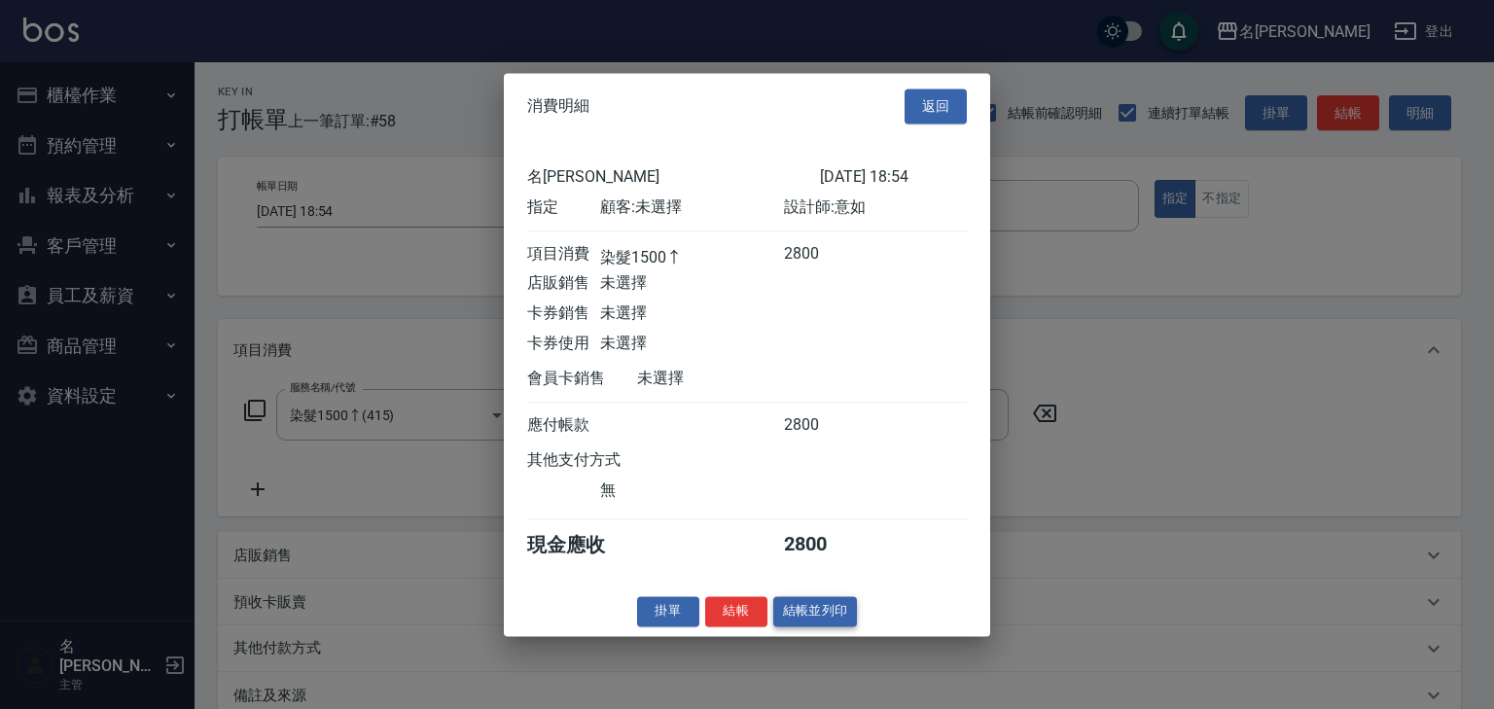
click at [809, 615] on button "結帳並列印" at bounding box center [815, 611] width 85 height 30
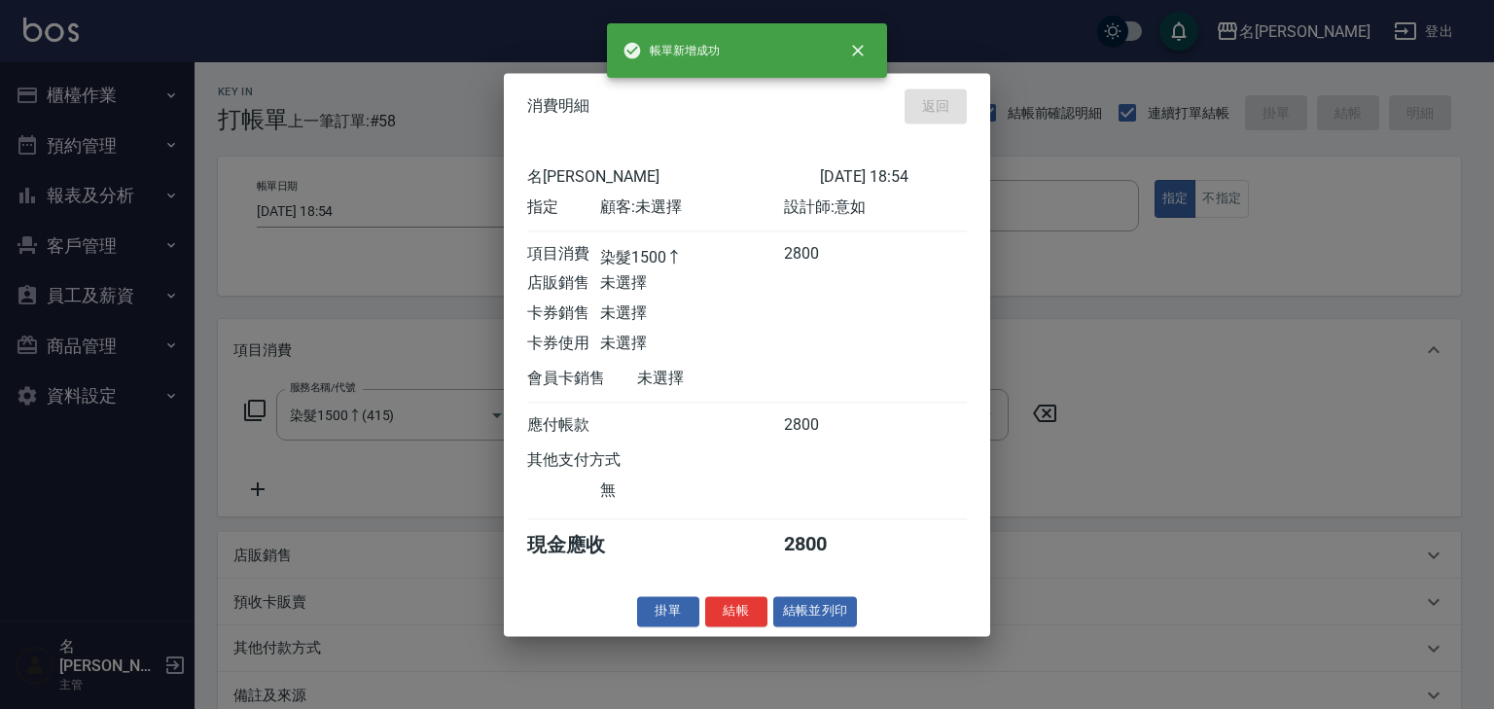
type input "[DATE] 19:00"
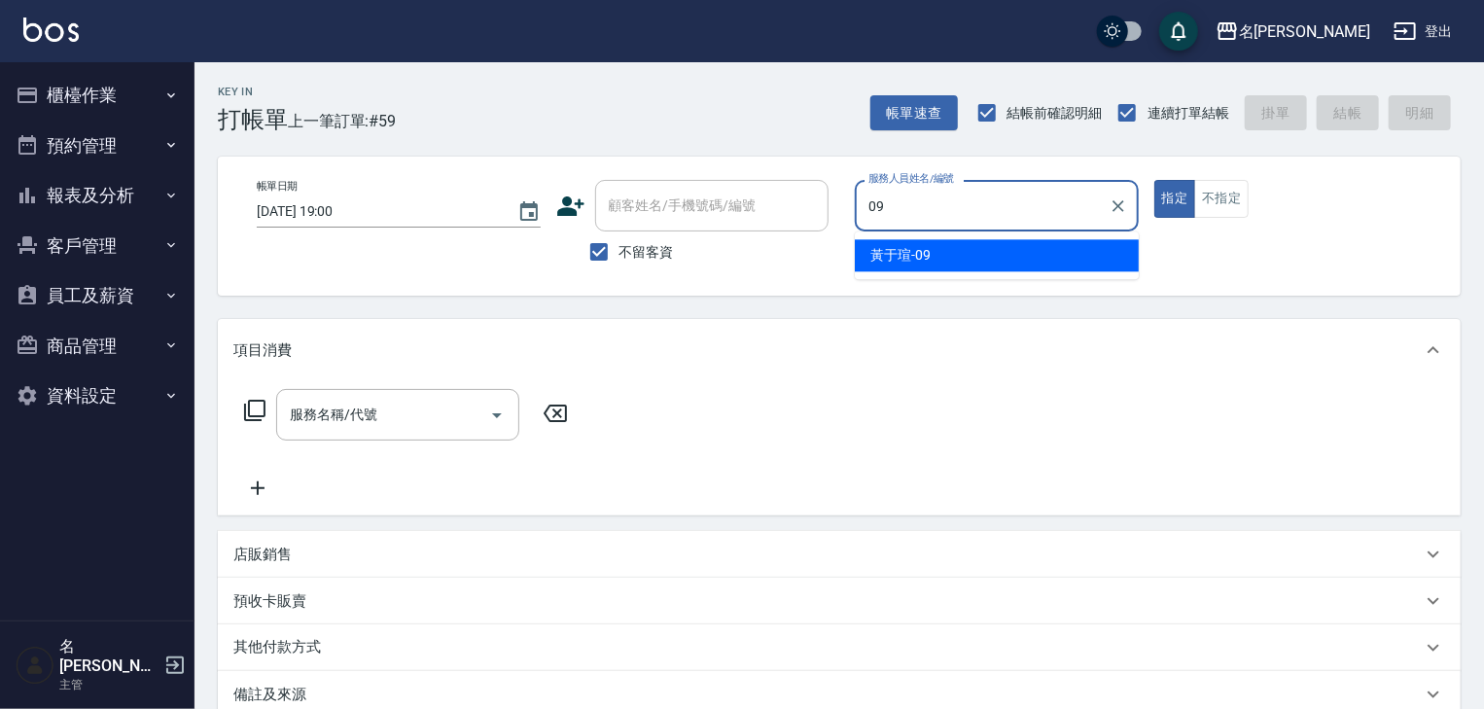
type input "[PERSON_NAME]-09"
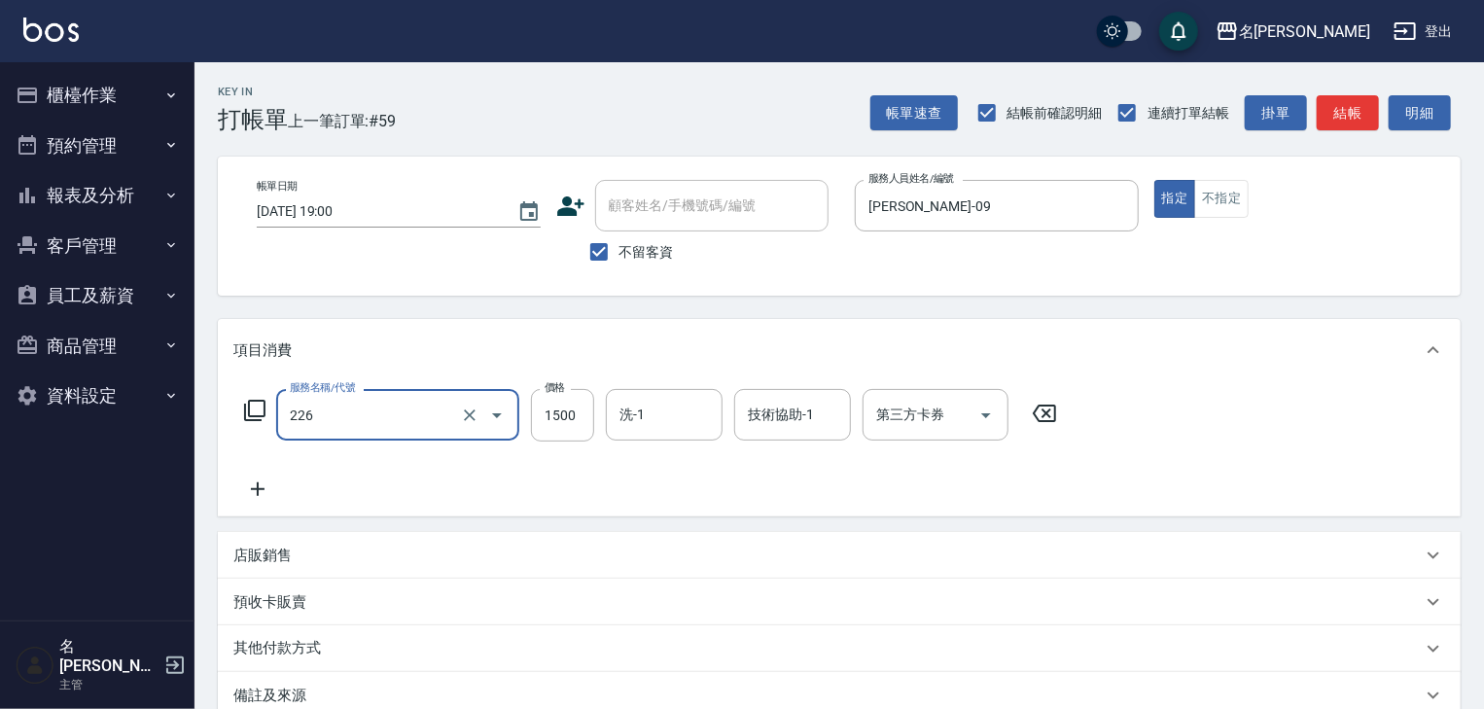
type input "冷燙自購1500↑(226)"
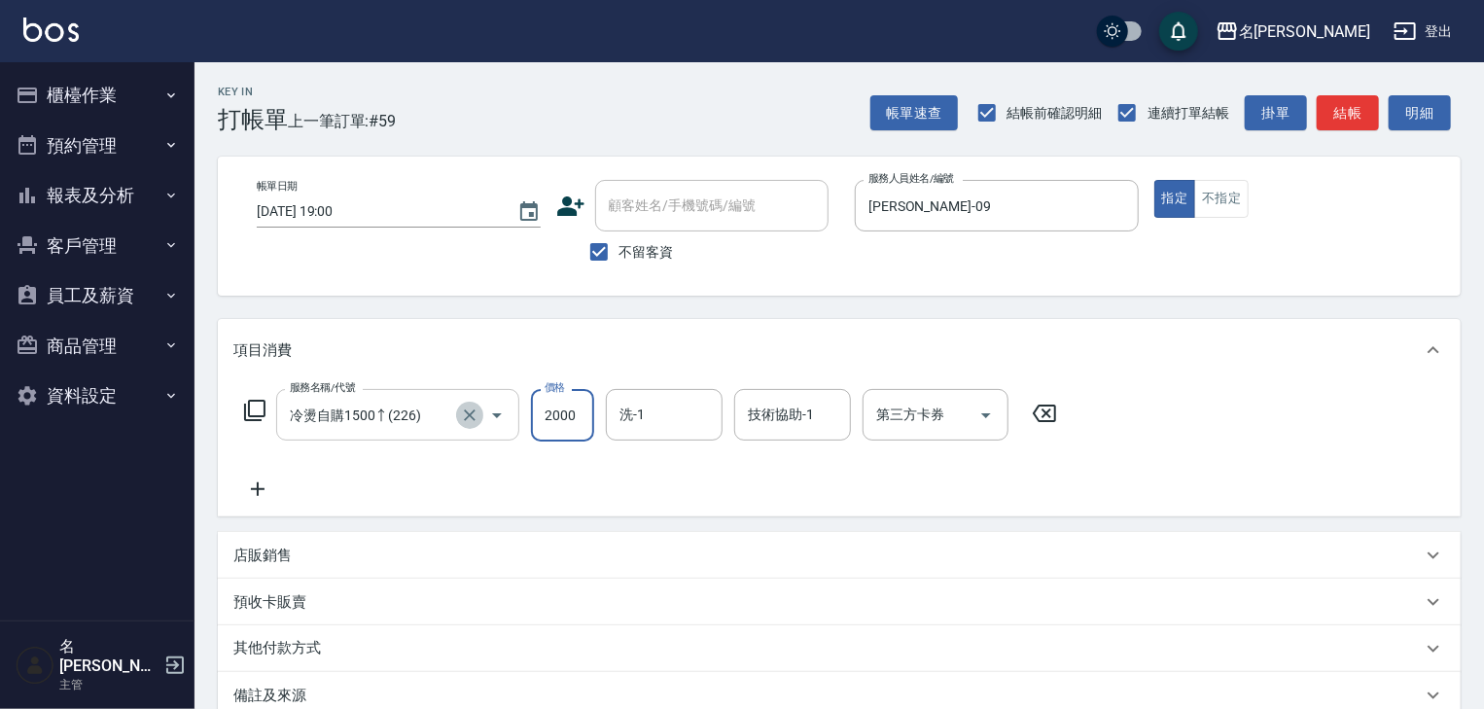
click at [471, 407] on icon "Clear" at bounding box center [469, 415] width 19 height 19
type input "2000"
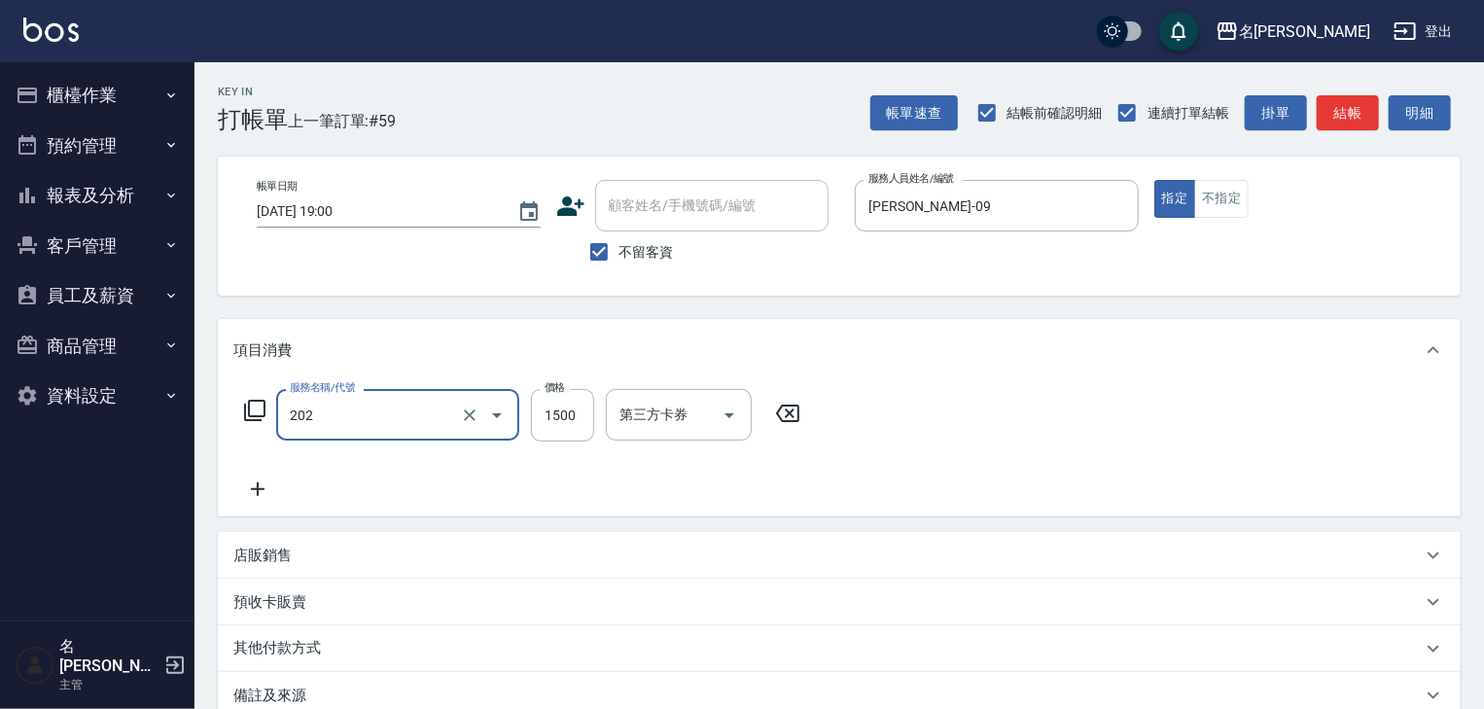
type input "燙髮1500以上(202)"
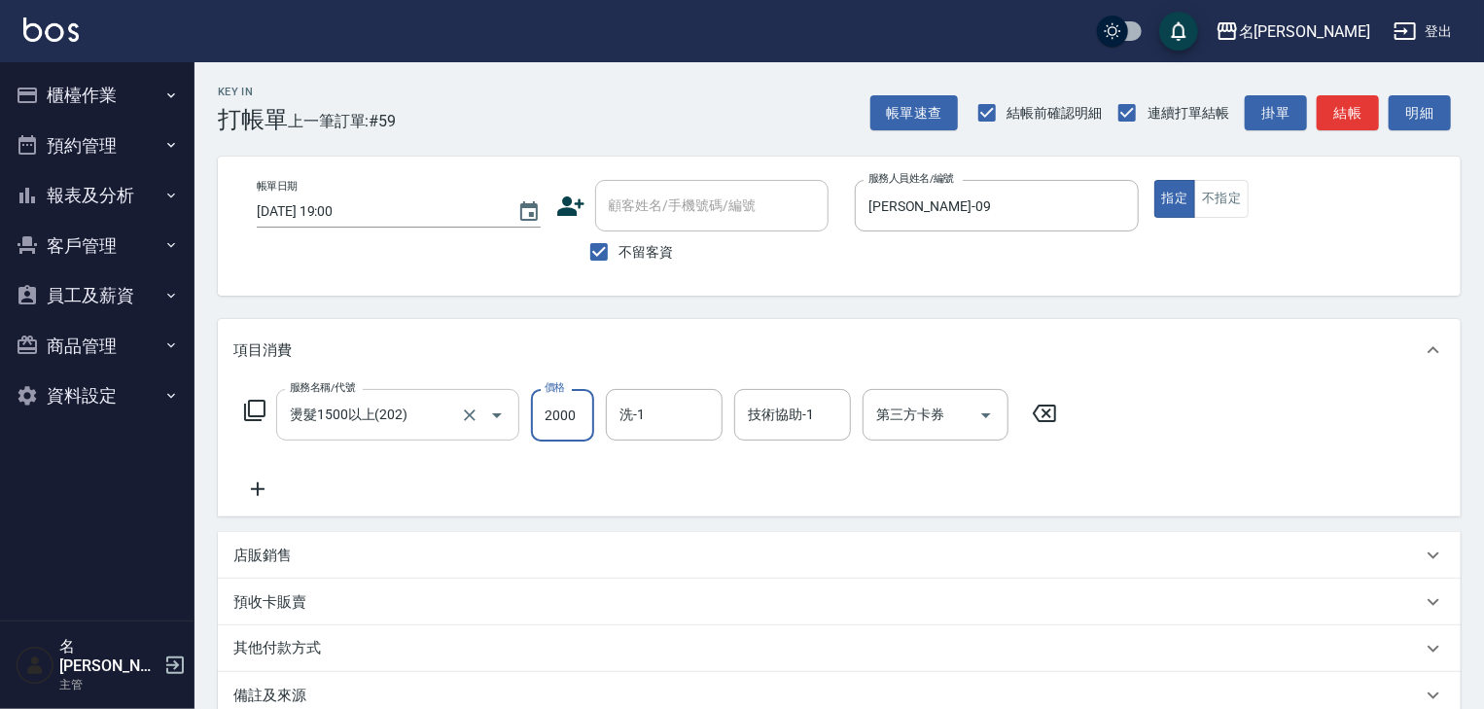
type input "2000"
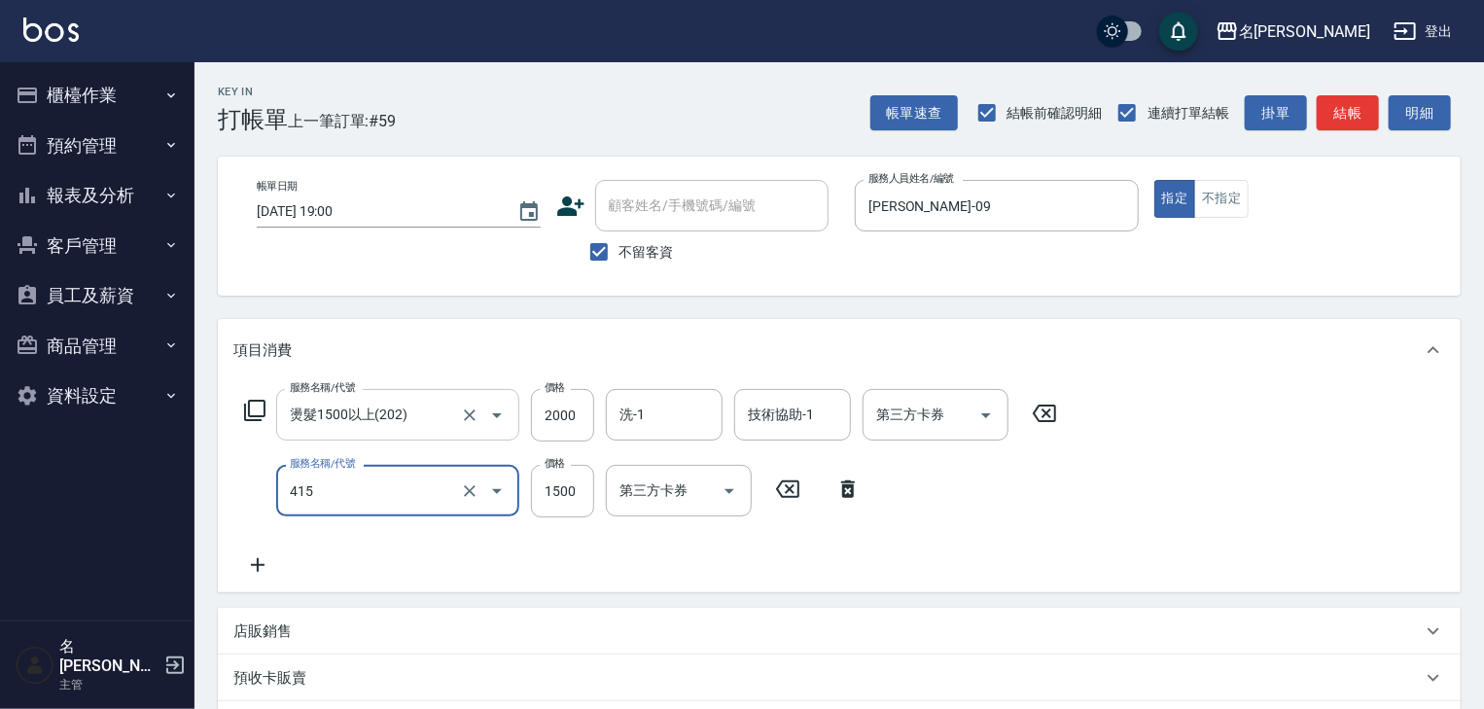
type input "染髮1500↑(415)"
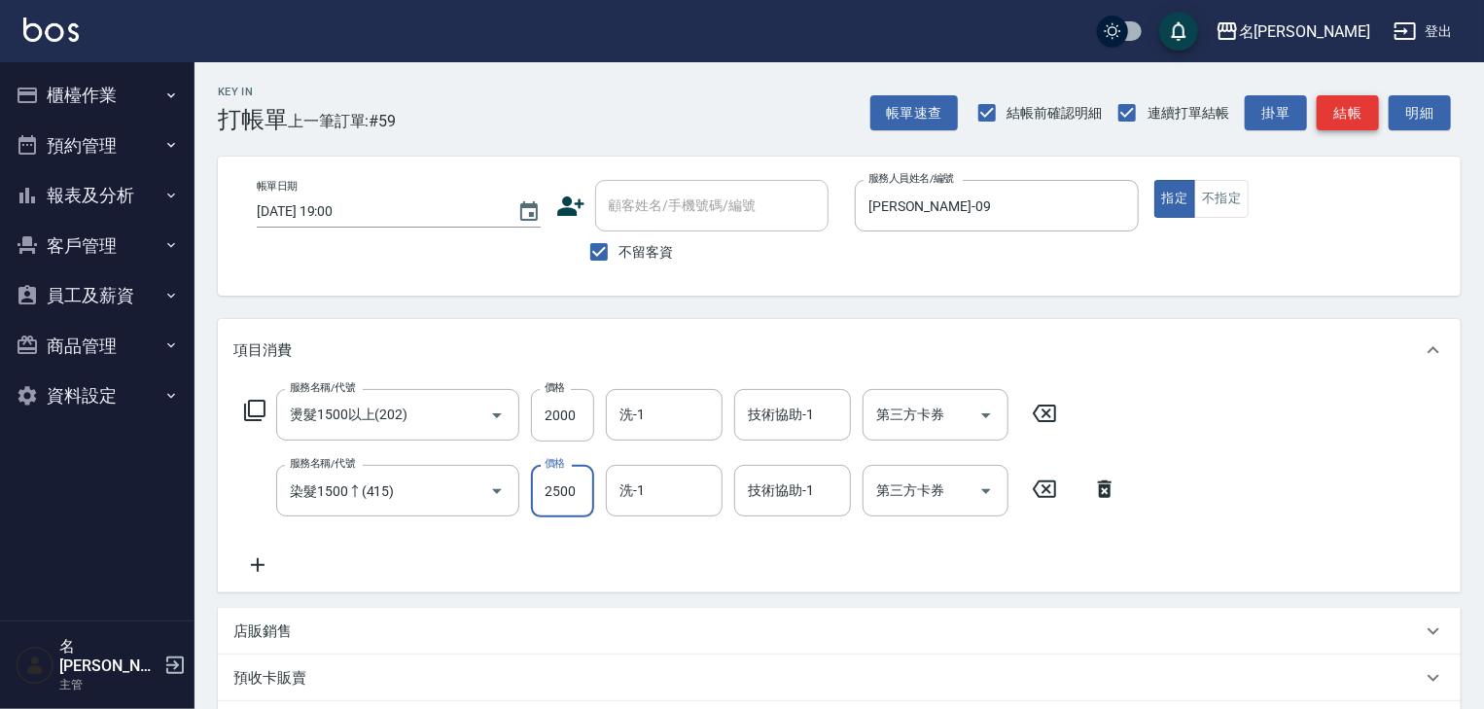
type input "2500"
click at [1373, 124] on button "結帳" at bounding box center [1348, 113] width 62 height 36
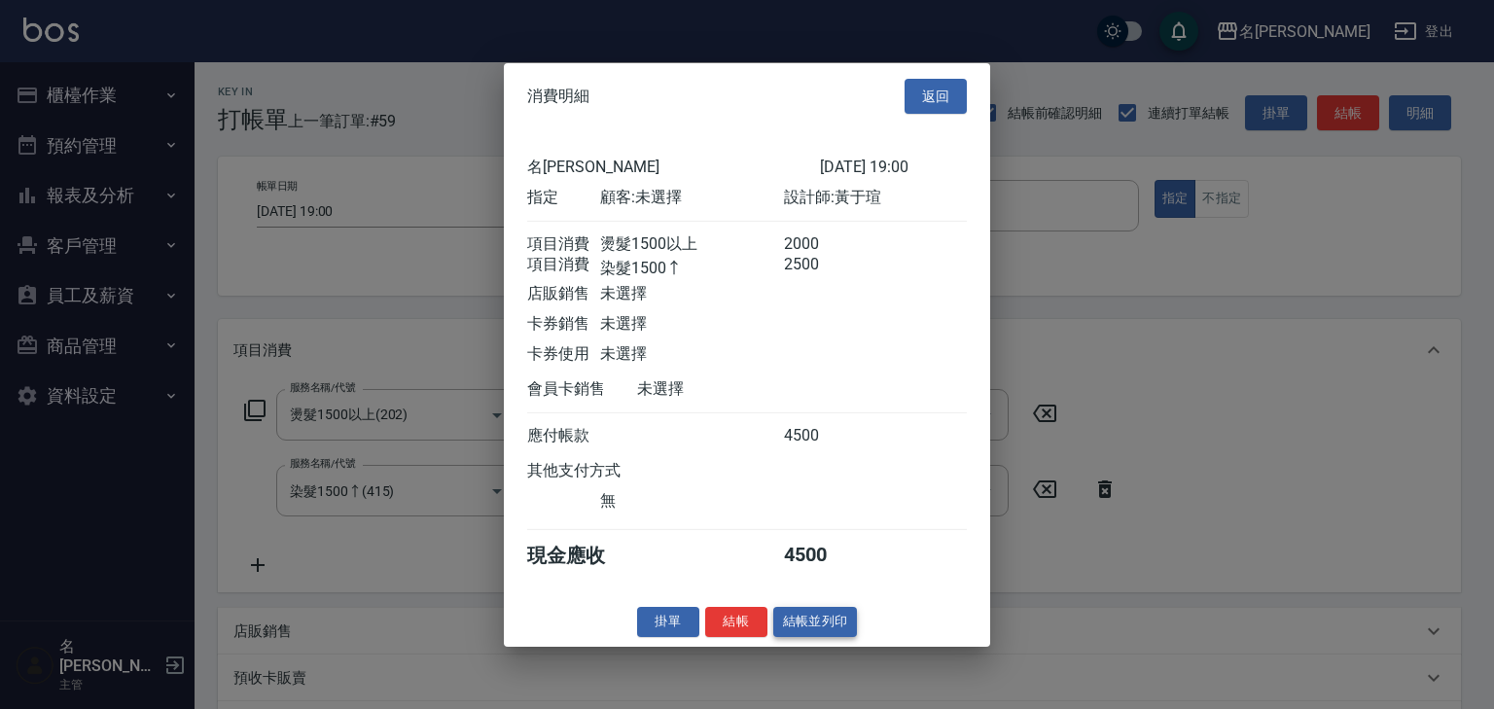
click at [830, 637] on button "結帳並列印" at bounding box center [815, 622] width 85 height 30
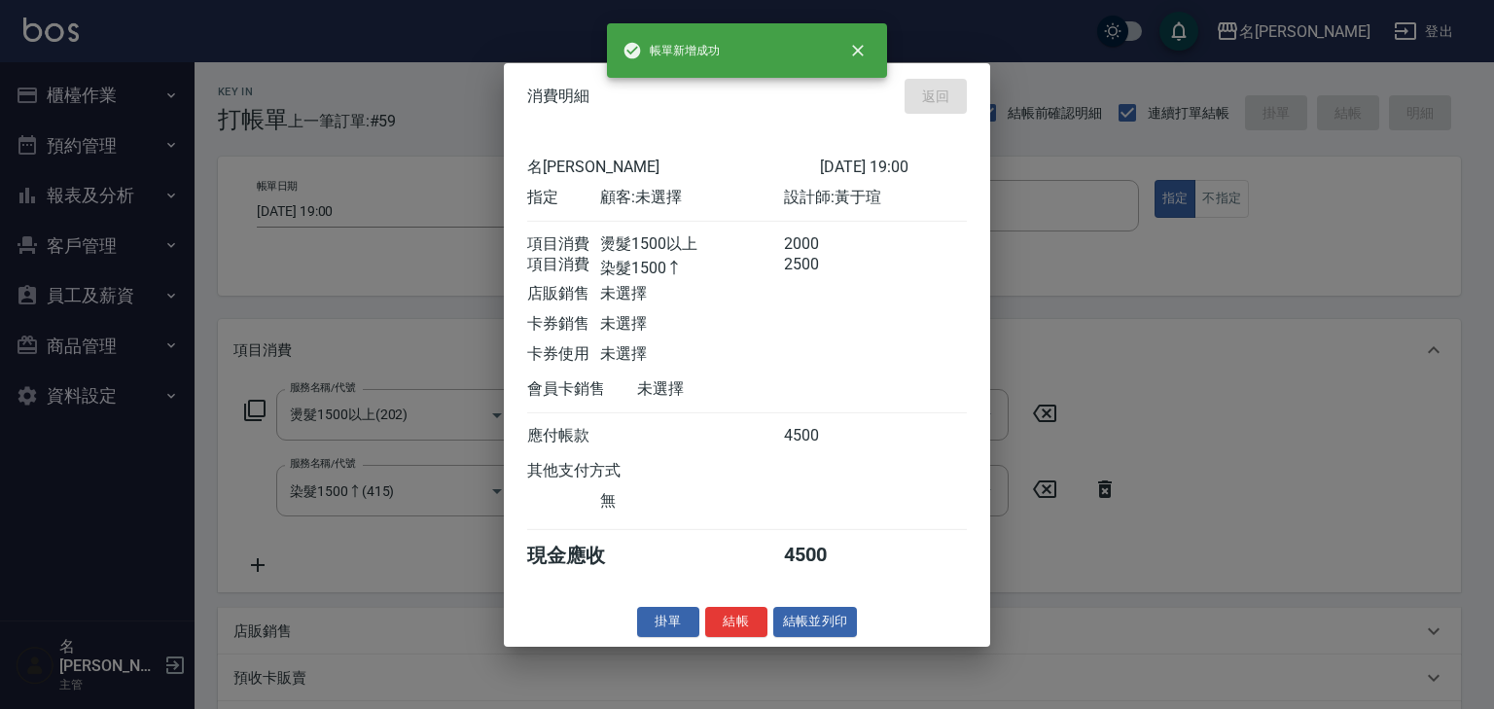
type input "[DATE] 19:03"
